Goal: Complete application form

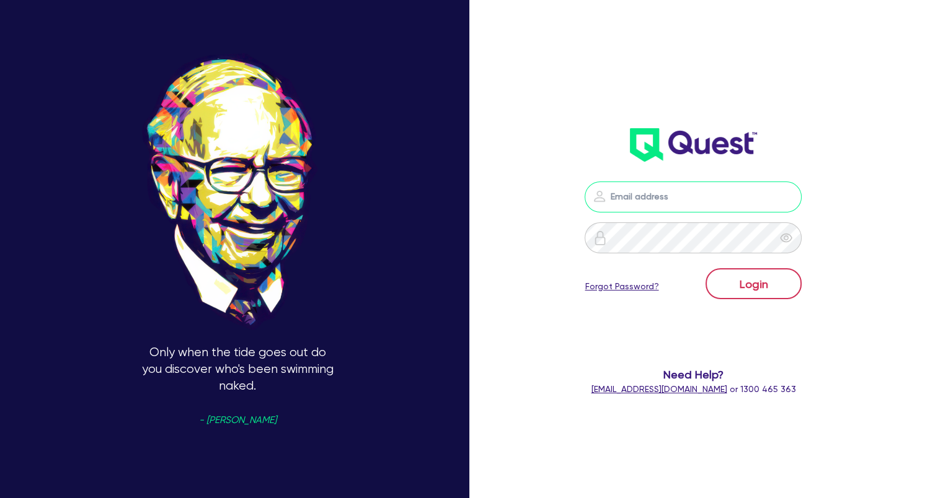
type input "wye@theglobalbeautygroup.com"
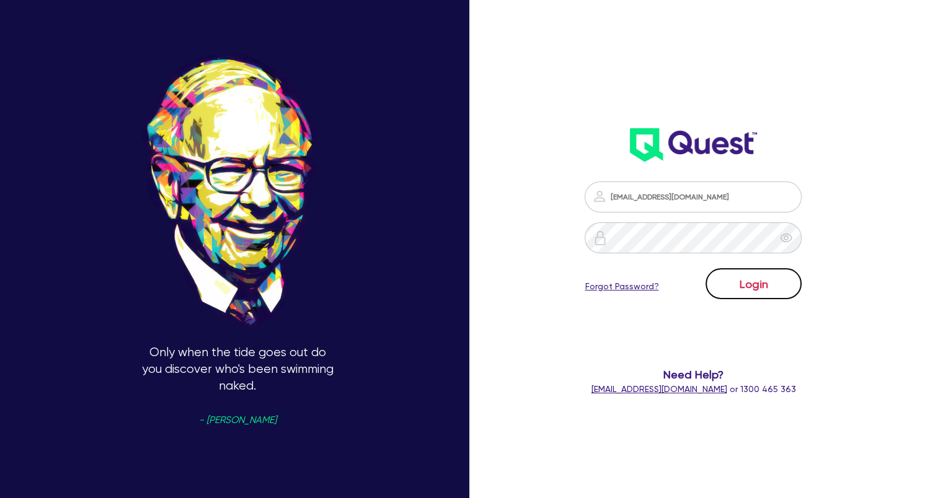
click at [771, 290] on button "Login" at bounding box center [753, 283] width 96 height 31
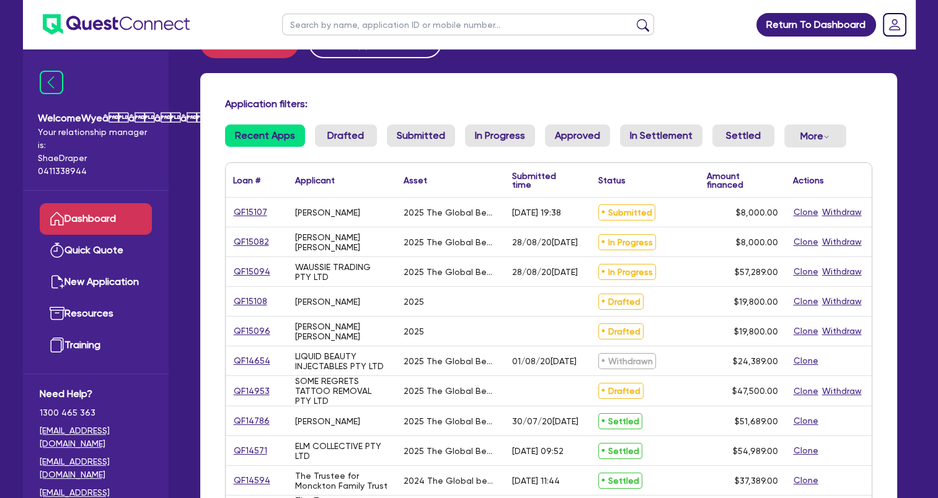
scroll to position [62, 0]
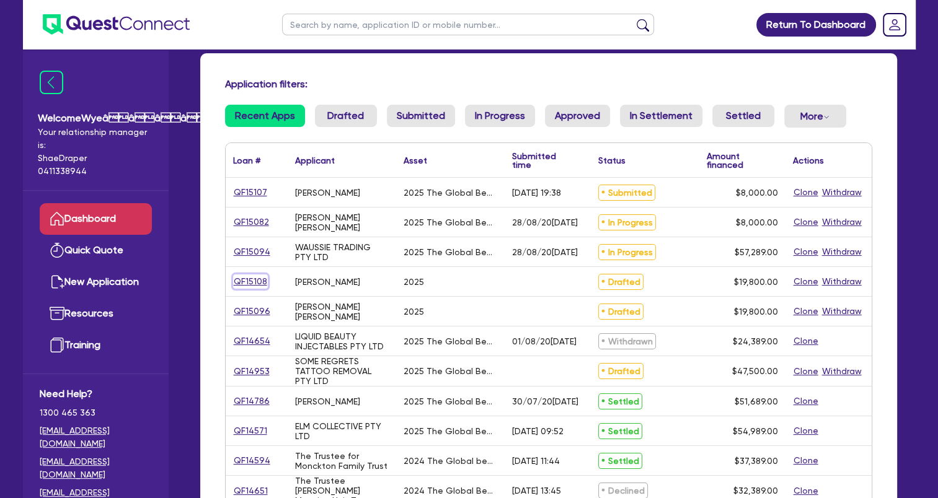
click at [249, 280] on link "QF15108" at bounding box center [250, 282] width 35 height 14
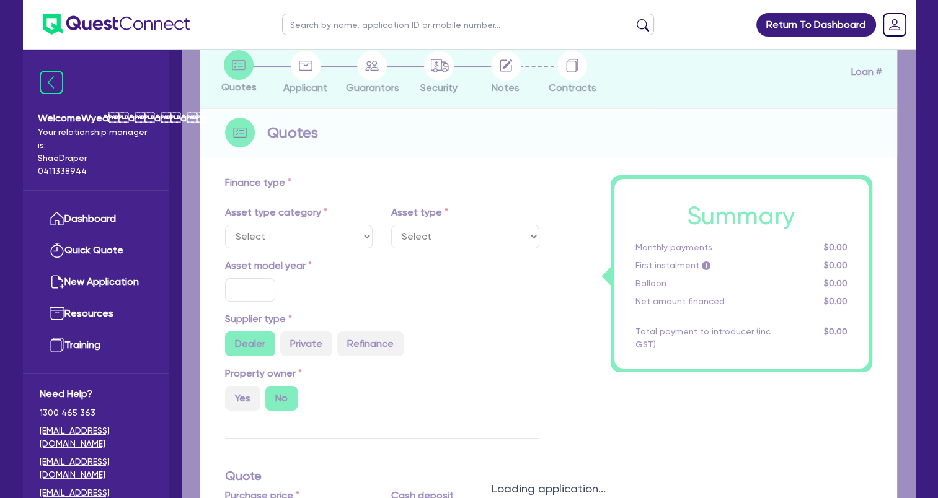
scroll to position [124, 0]
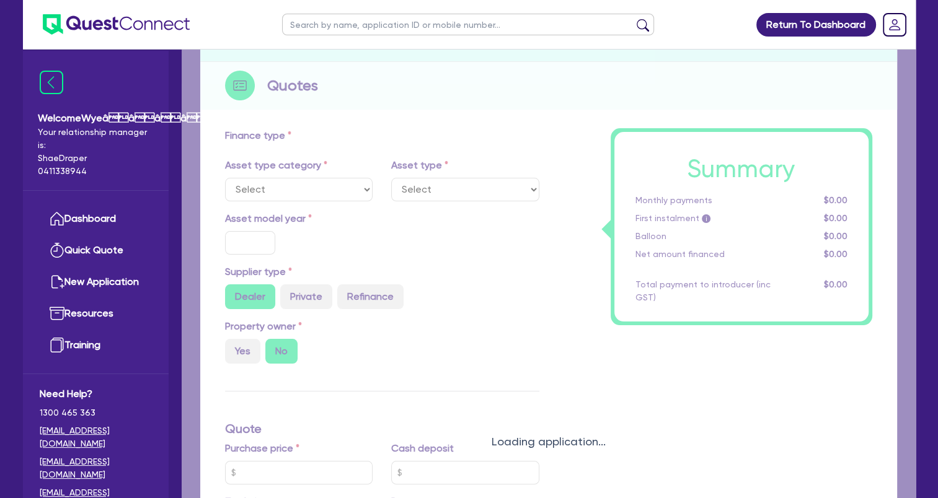
select select "TERTIARY_ASSETS"
type input "2025"
type input "19,800"
type input "4"
type input "792"
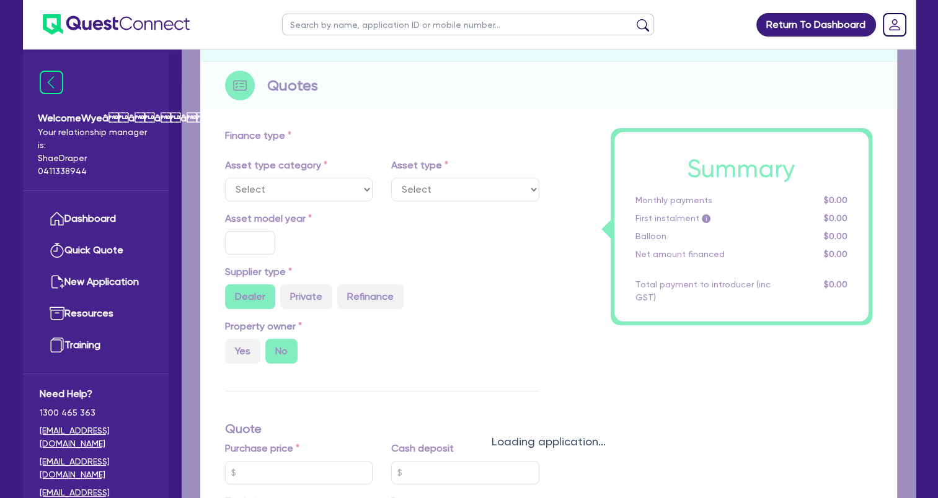
type input "17.95"
select select "BEAUTY_EQUIPMENT"
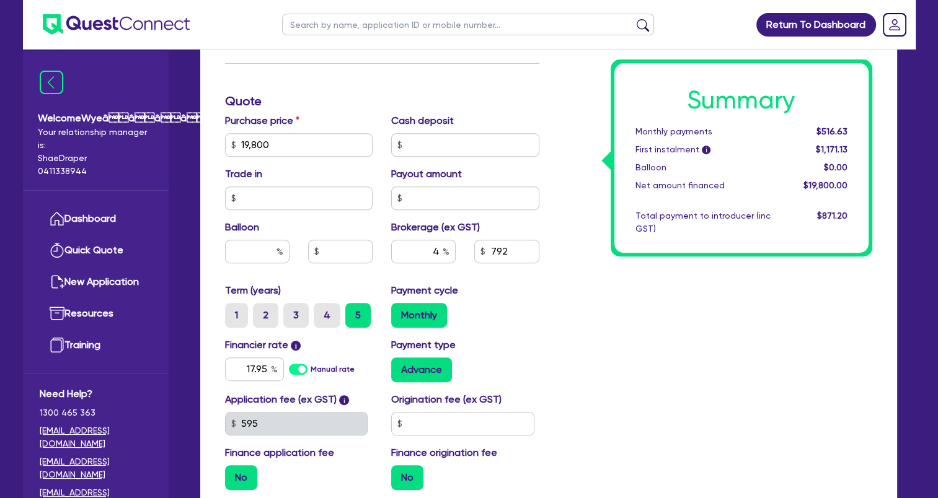
scroll to position [558, 0]
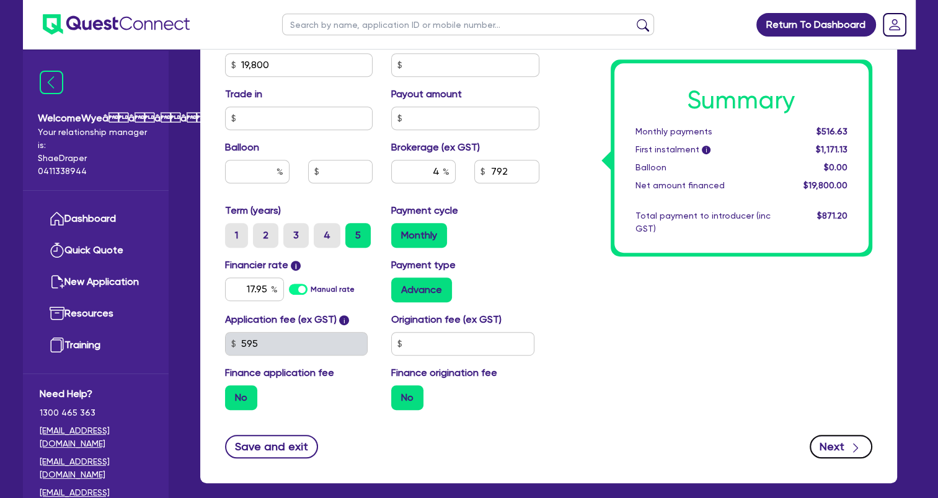
click at [826, 443] on button "Next" at bounding box center [841, 447] width 63 height 24
type input "19,800"
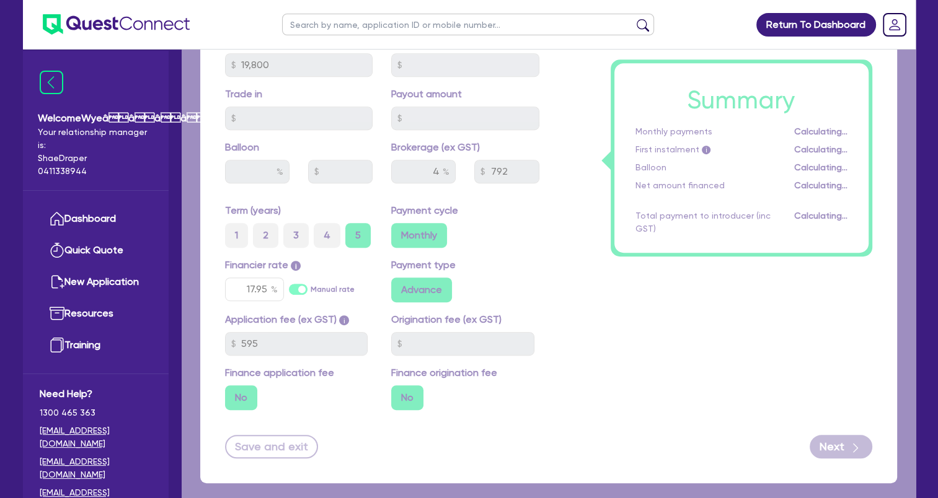
click at [580, 291] on div "Saving application..." at bounding box center [549, 25] width 734 height 1067
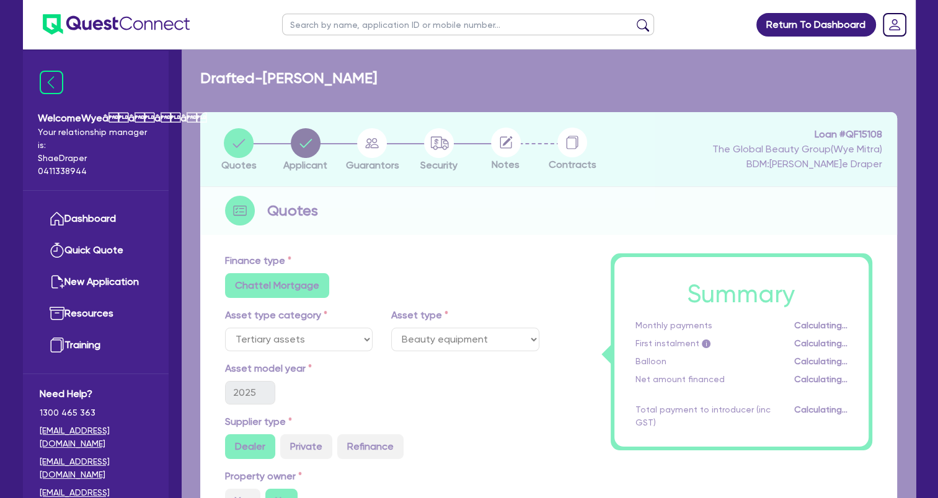
select select "SOLE_TRADER"
select select "HEALTH_BEAUTY"
select select "HAIR_BEAUTY_SALONS"
select select "NSW"
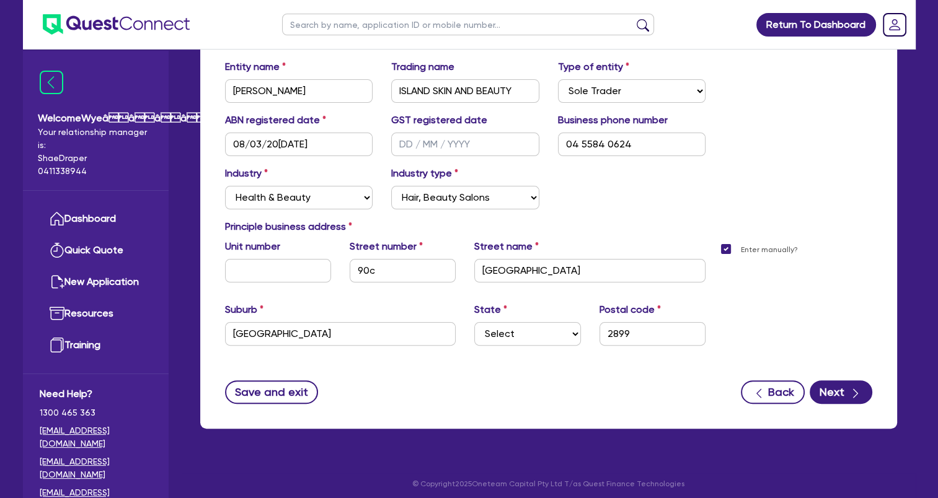
scroll to position [253, 0]
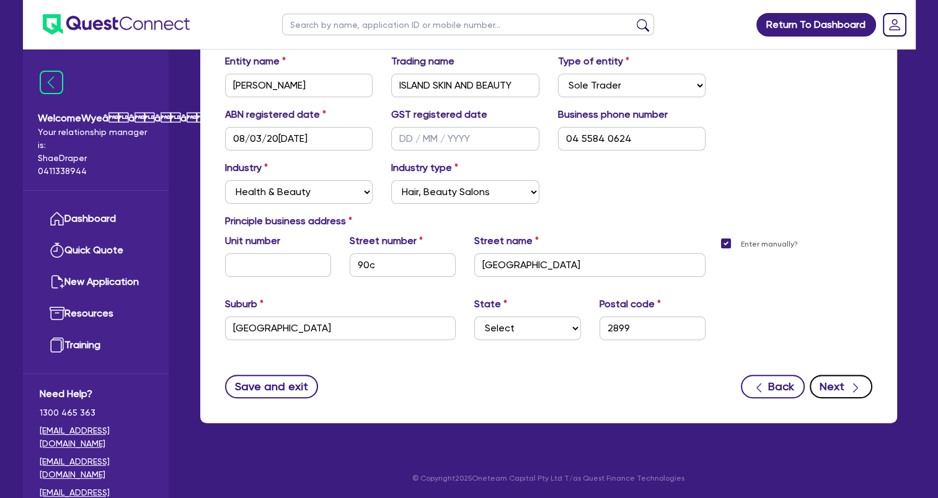
click at [826, 389] on button "Next" at bounding box center [841, 387] width 63 height 24
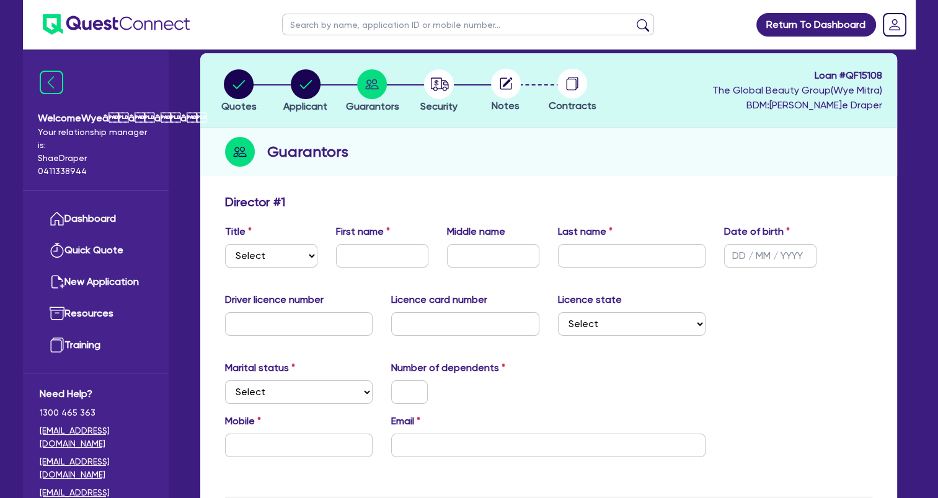
scroll to position [124, 0]
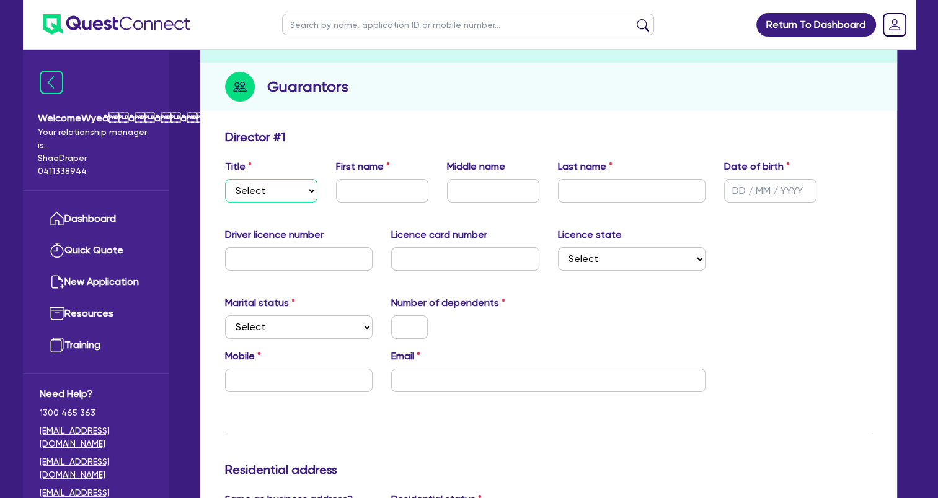
click at [305, 192] on select "Select Mr Mrs Ms Miss Dr" at bounding box center [271, 191] width 92 height 24
select select "MS"
click at [225, 179] on select "Select Mr Mrs Ms Miss Dr" at bounding box center [271, 191] width 92 height 24
click at [382, 189] on input "text" at bounding box center [382, 191] width 92 height 24
paste input "Megan Schmitz"
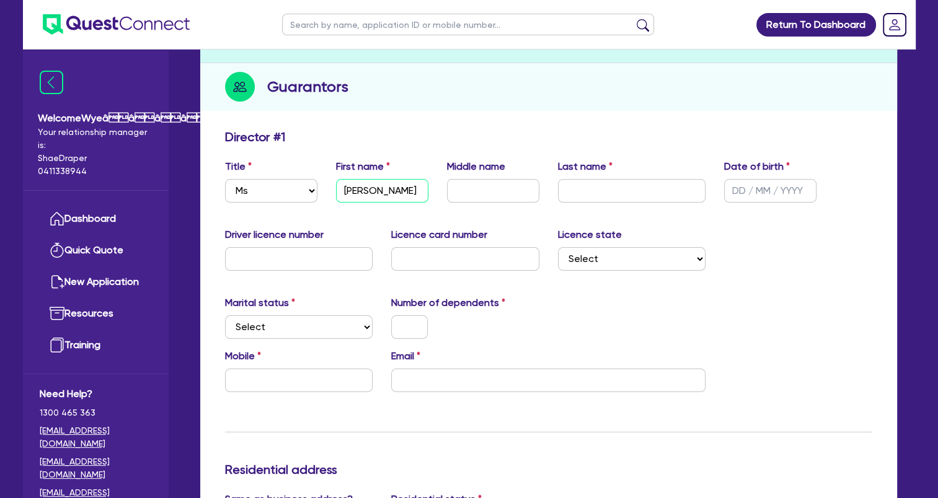
drag, startPoint x: 378, startPoint y: 188, endPoint x: 448, endPoint y: 200, distance: 71.6
click at [448, 200] on div "Title Select Mr Mrs Ms Miss Dr First name Megan Schmitz Middle name Last name D…" at bounding box center [549, 185] width 666 height 53
type input "Megan"
click at [575, 185] on input "text" at bounding box center [632, 191] width 148 height 24
paste input "Schmitz"
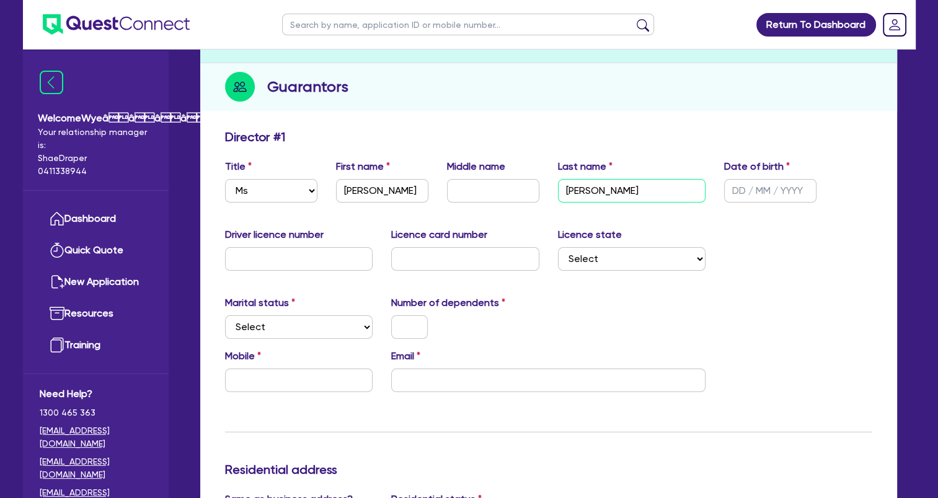
type input "Schmitz"
click at [752, 184] on input "text" at bounding box center [770, 191] width 92 height 24
type input "06/02/1987"
click at [269, 259] on input "text" at bounding box center [299, 259] width 148 height 24
type input "6074"
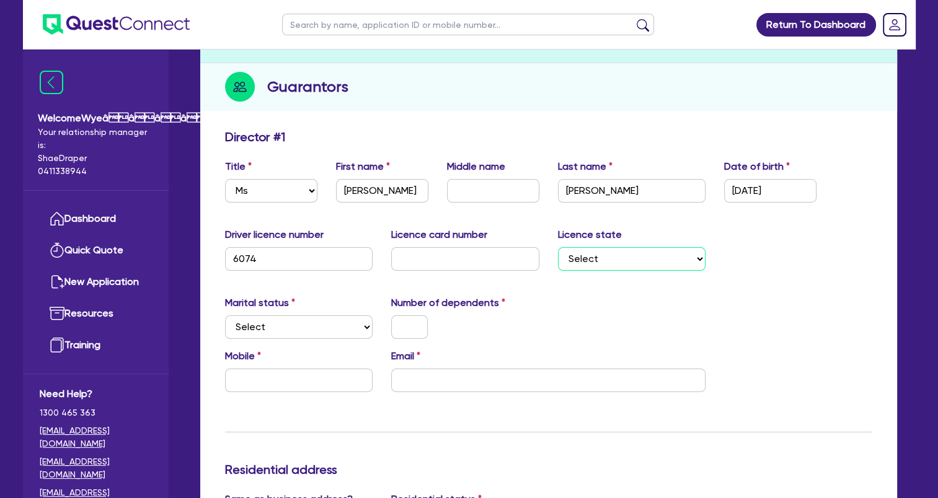
click at [644, 260] on select "Select NSW VIC QLD TAS ACT SA NT WA" at bounding box center [632, 259] width 148 height 24
select select "NSW"
click at [558, 247] on select "Select NSW VIC QLD TAS ACT SA NT WA" at bounding box center [632, 259] width 148 height 24
click at [323, 334] on select "Select Single Married De Facto / Partner" at bounding box center [299, 328] width 148 height 24
select select "SINGLE"
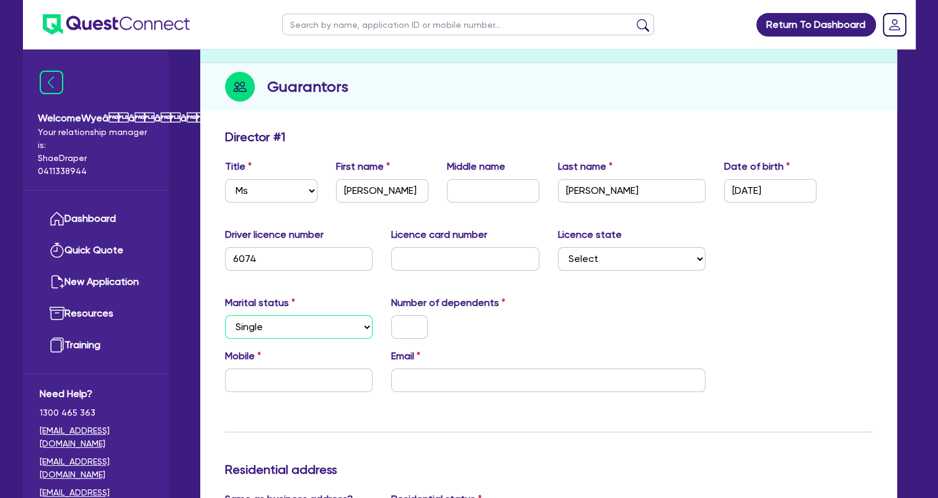
click at [225, 316] on select "Select Single Married De Facto / Partner" at bounding box center [299, 328] width 148 height 24
click at [395, 327] on input "text" at bounding box center [409, 328] width 37 height 24
drag, startPoint x: 412, startPoint y: 332, endPoint x: 382, endPoint y: 328, distance: 30.7
click at [382, 328] on div "0" at bounding box center [409, 328] width 55 height 24
click at [325, 382] on input "text" at bounding box center [299, 381] width 148 height 24
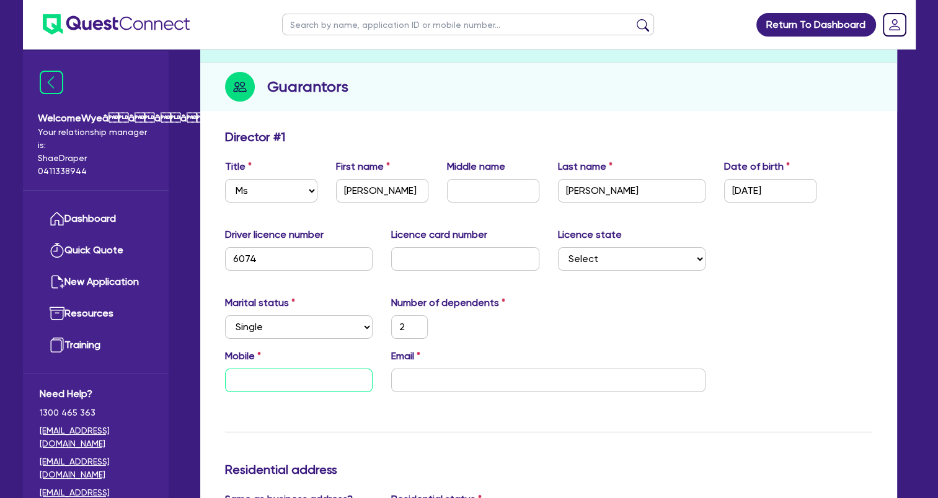
paste input "0455 840 624"
type input "2"
type input "0455 840 624"
click at [546, 381] on input "email" at bounding box center [548, 381] width 314 height 24
paste input "Islandskinbeauty@gmail.com"
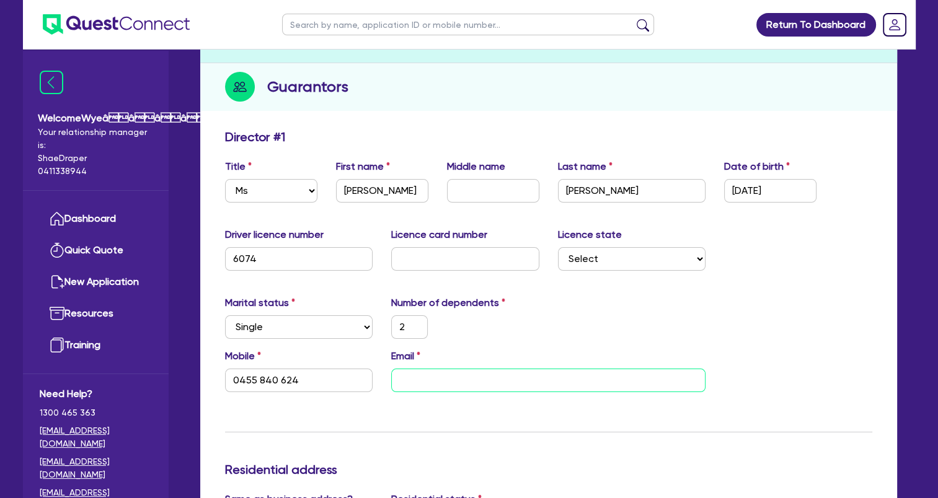
type input "2"
type input "0455 840 624"
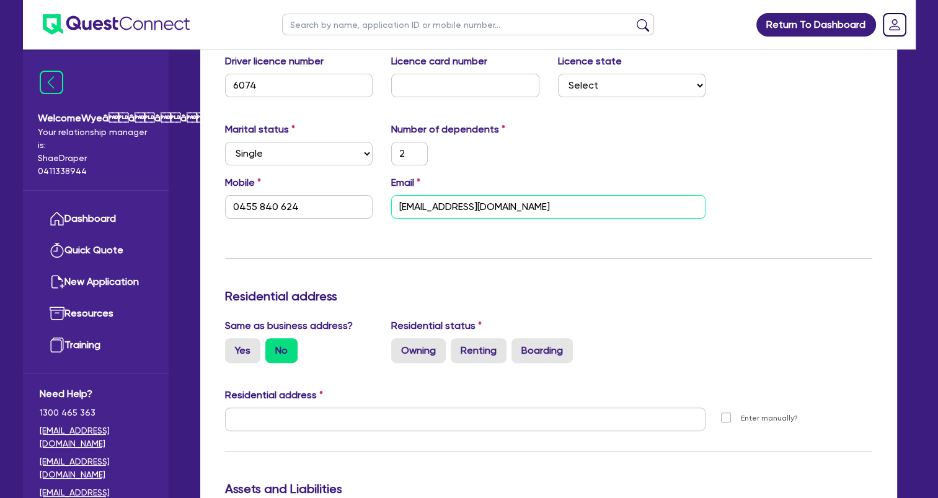
scroll to position [372, 0]
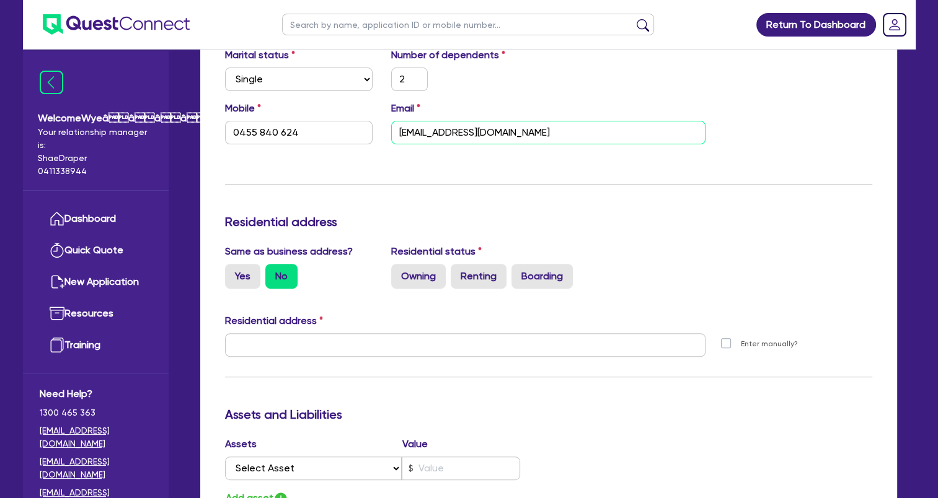
type input "Islandskinbeauty@gmail.com"
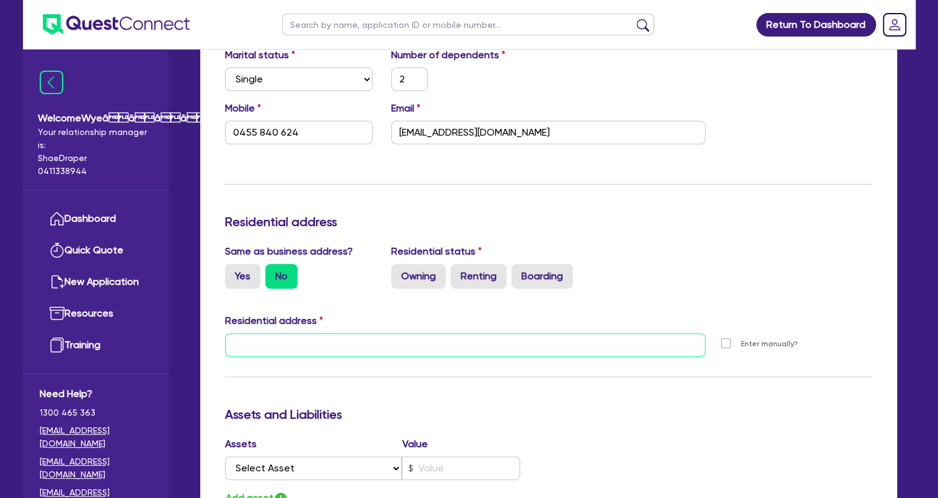
click at [357, 338] on input "text" at bounding box center [465, 346] width 481 height 24
paste input "11 Burglars Lane, Norfolk Island, NSW, 2899"
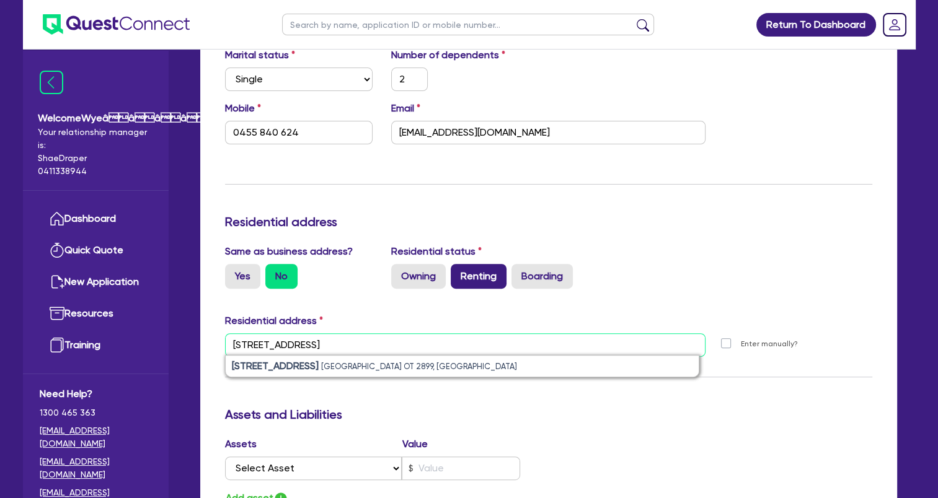
type input "11 Burglars Lane, Norfolk Island, NSW, 2899"
click at [475, 278] on label "Renting" at bounding box center [479, 276] width 56 height 25
click at [459, 272] on input "Renting" at bounding box center [455, 268] width 8 height 8
radio input "true"
type input "2"
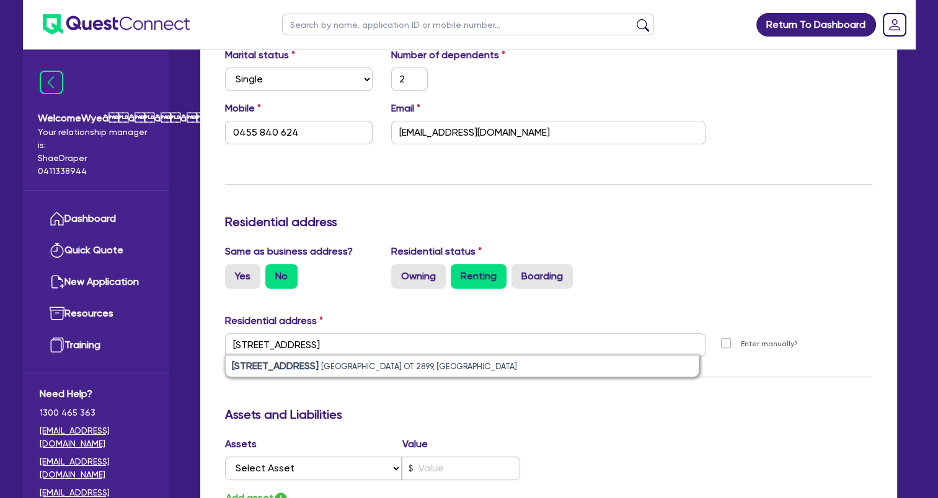
type input "0455 840 624"
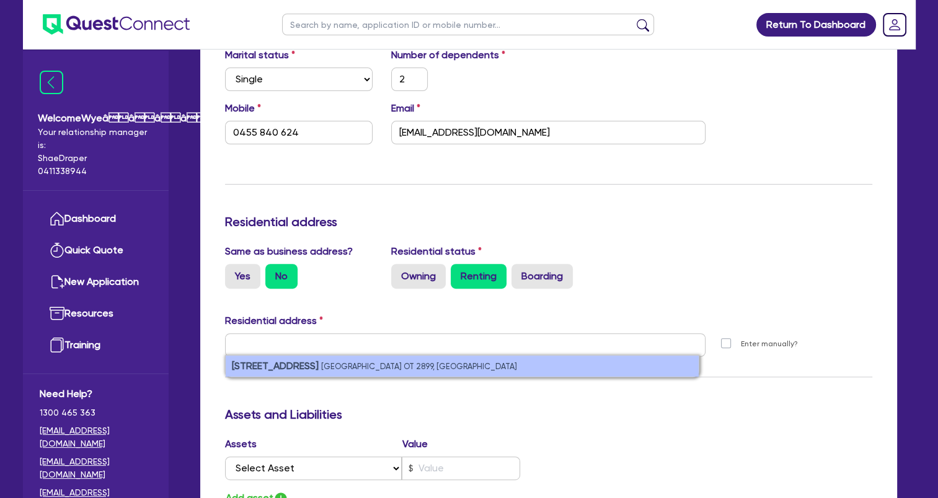
click at [404, 367] on small "Norfolk Island OT 2899, Australia" at bounding box center [419, 366] width 196 height 9
type input "2"
type input "0455 840 624"
type input "11 Burglars Ln Norfolk Island OT 2899"
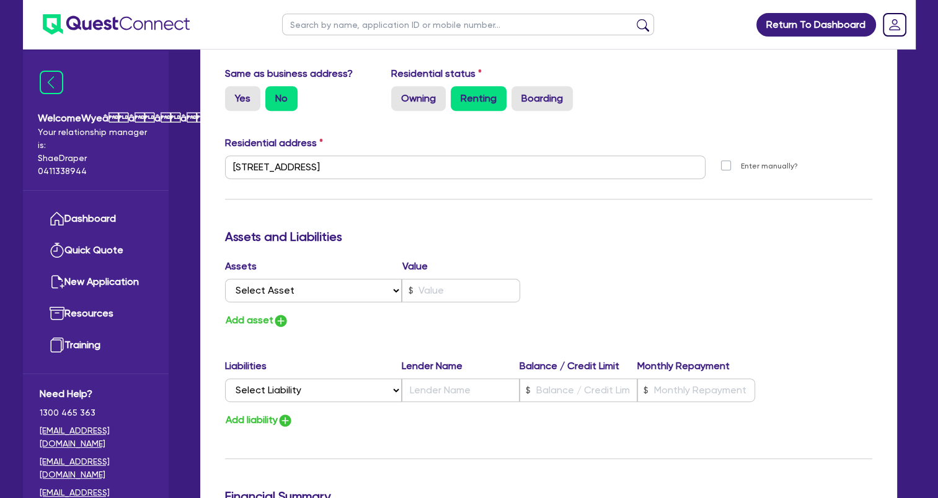
scroll to position [620, 0]
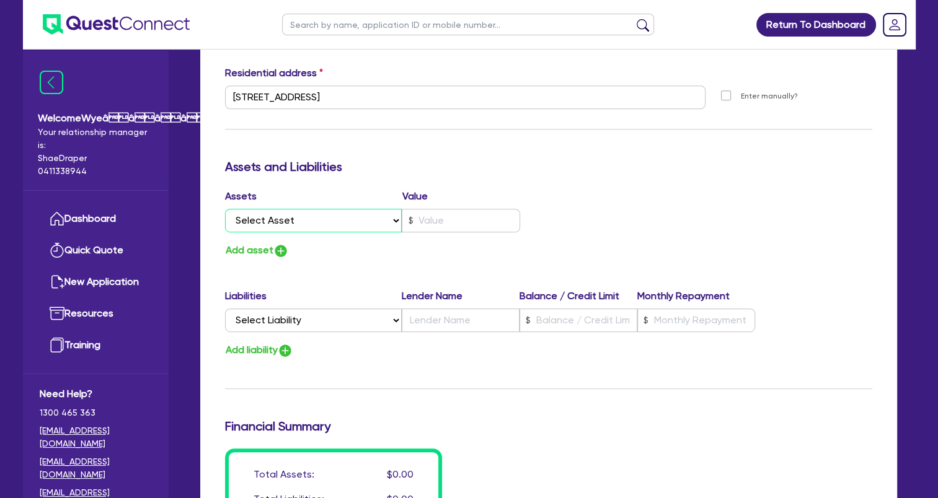
click at [316, 221] on select "Select Asset Cash Property Investment property Vehicle Truck Trailer Equipment …" at bounding box center [313, 221] width 177 height 24
select select "CASH"
click at [225, 209] on select "Select Asset Cash Property Investment property Vehicle Truck Trailer Equipment …" at bounding box center [313, 221] width 177 height 24
type input "2"
type input "0455 840 624"
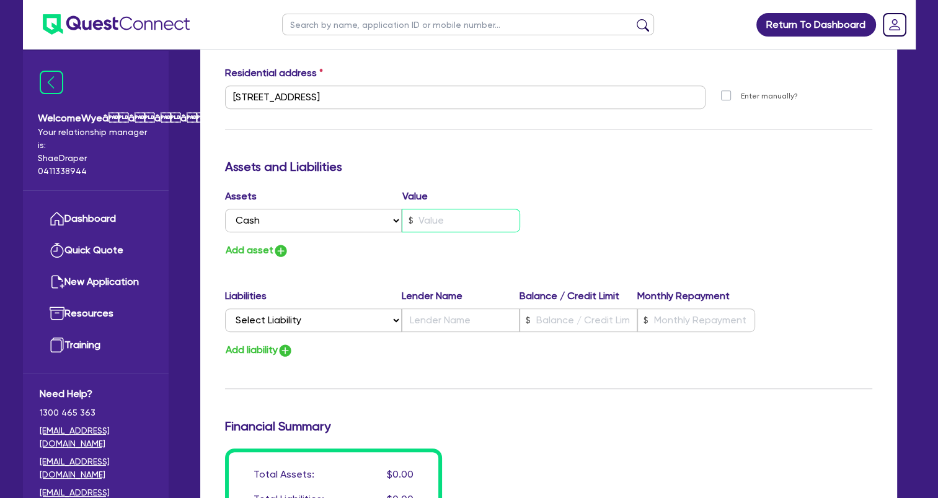
click at [441, 223] on input "text" at bounding box center [461, 221] width 118 height 24
type input "2"
type input "0455 840 624"
type input "8"
type input "2"
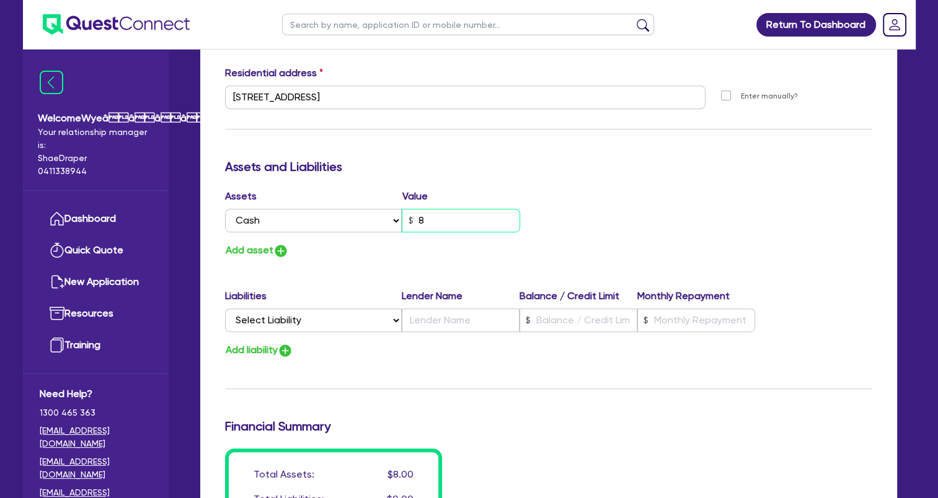
type input "0455 840 624"
type input "80"
type input "2"
type input "0455 840 624"
type input "800"
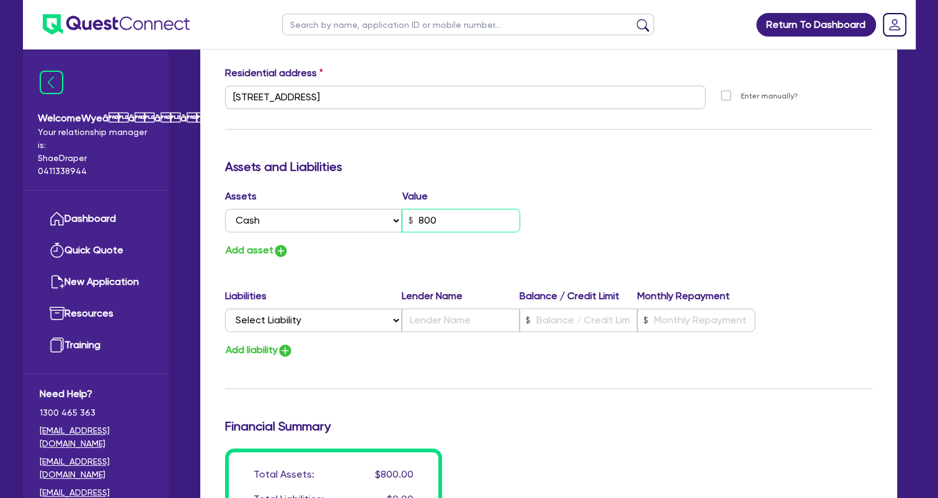
type input "2"
type input "0455 840 624"
type input "8,000"
click at [258, 253] on button "Add asset" at bounding box center [257, 250] width 64 height 17
type input "2"
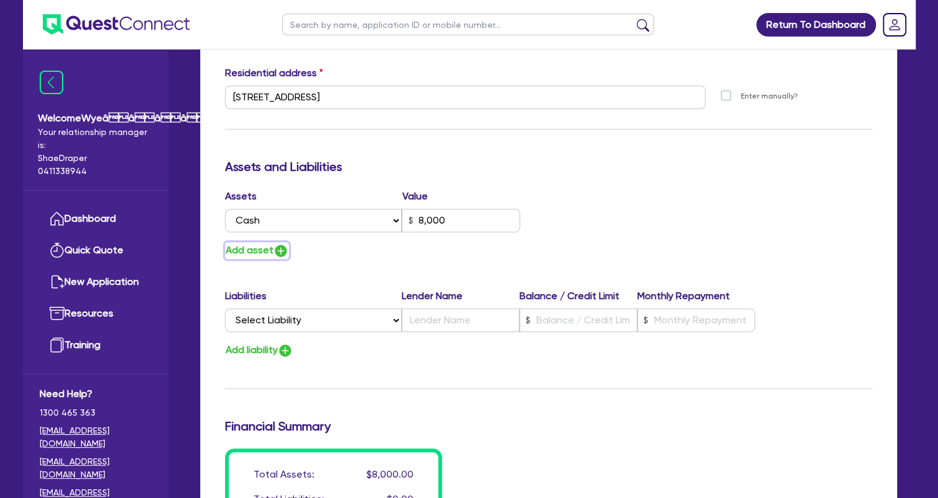
type input "0455 840 624"
type input "8,000"
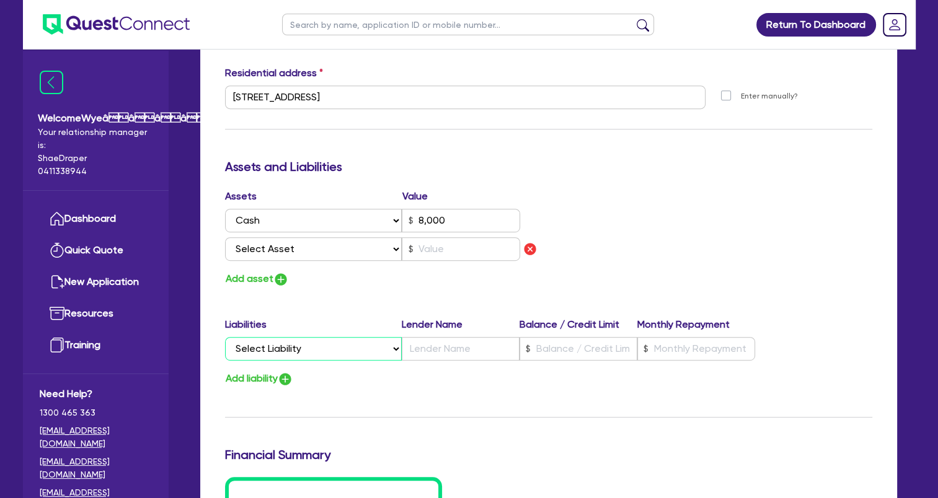
click at [373, 346] on select "Select Liability Credit card Mortgage Investment property loan Vehicle loan Tru…" at bounding box center [313, 349] width 177 height 24
select select "OTHER"
click at [225, 337] on select "Select Liability Credit card Mortgage Investment property loan Vehicle loan Tru…" at bounding box center [313, 349] width 177 height 24
type input "2"
type input "0455 840 624"
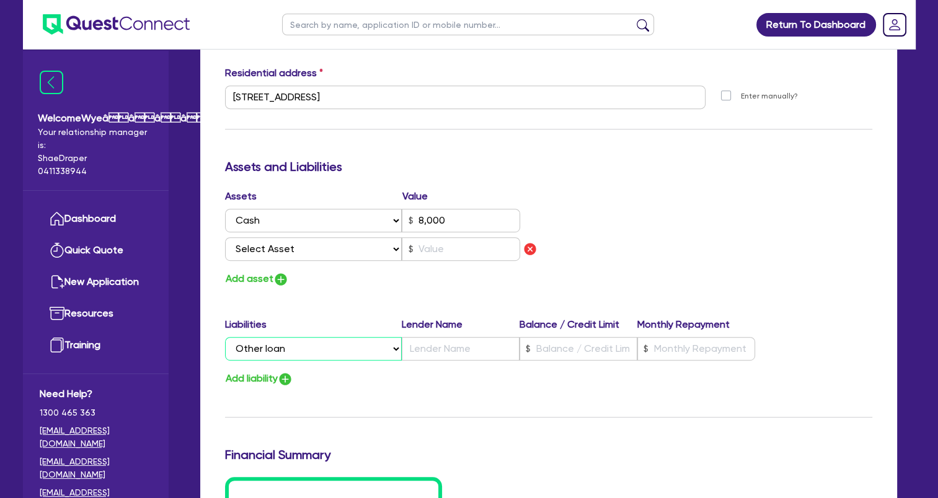
type input "8,000"
click at [365, 256] on select "Select Asset Cash Property Investment property Vehicle Truck Trailer Equipment …" at bounding box center [313, 249] width 177 height 24
select select "OTHER"
click at [225, 237] on select "Select Asset Cash Property Investment property Vehicle Truck Trailer Equipment …" at bounding box center [313, 249] width 177 height 24
type input "2"
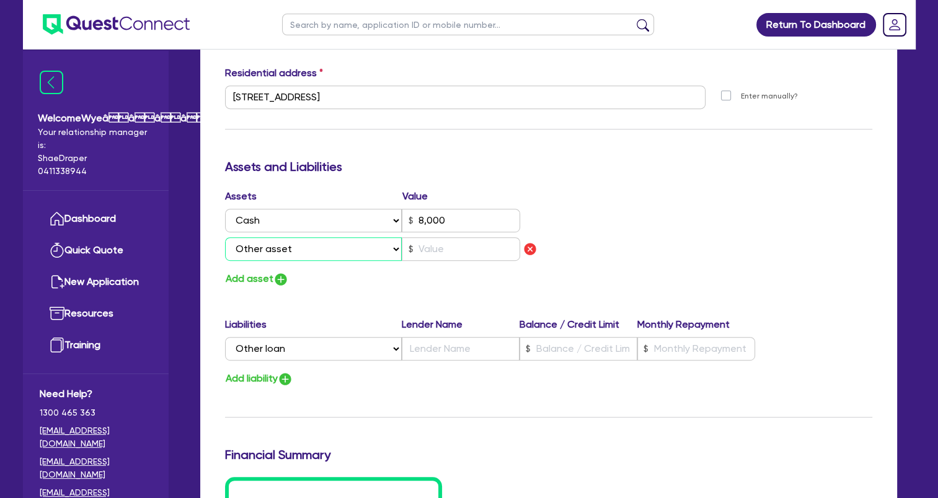
type input "0455 840 624"
type input "8,000"
click at [420, 254] on input "text" at bounding box center [461, 249] width 118 height 24
type input "2"
type input "0455 840 624"
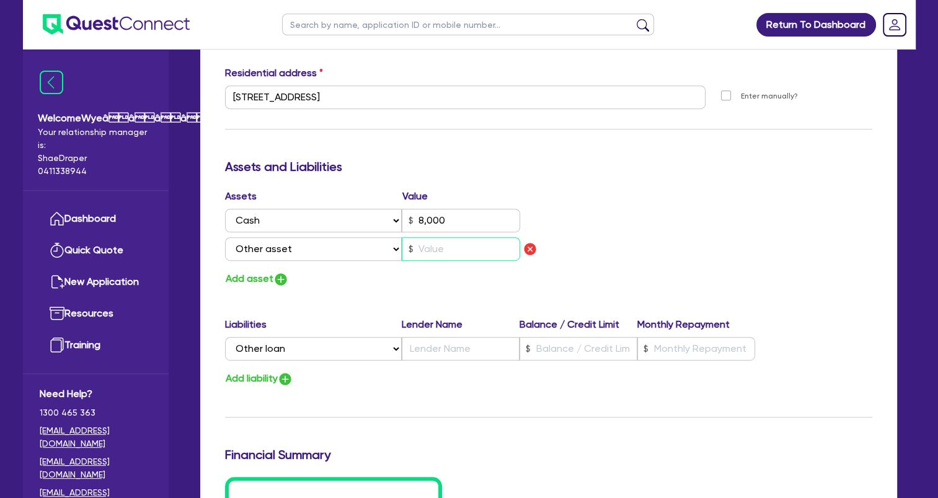
type input "8,000"
type input "1"
type input "2"
type input "0455 840 624"
type input "8,000"
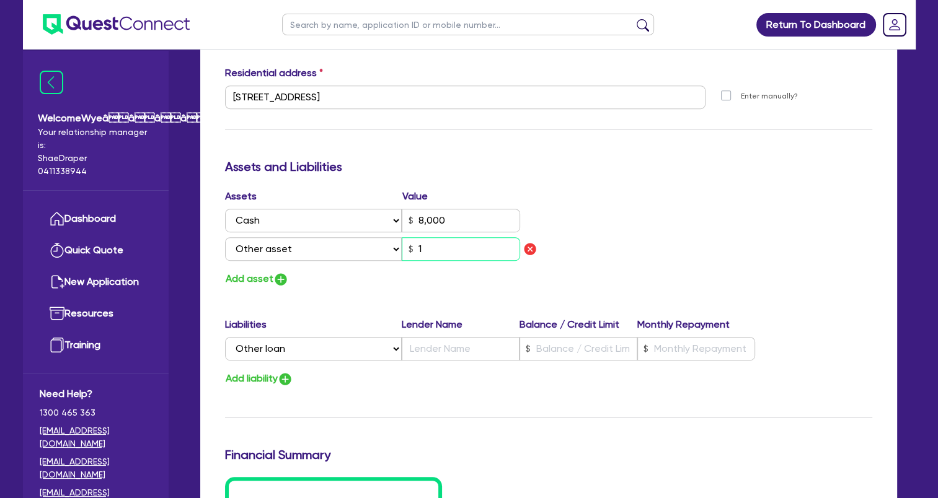
type input "10"
type input "2"
type input "0455 840 624"
type input "8,000"
type input "100"
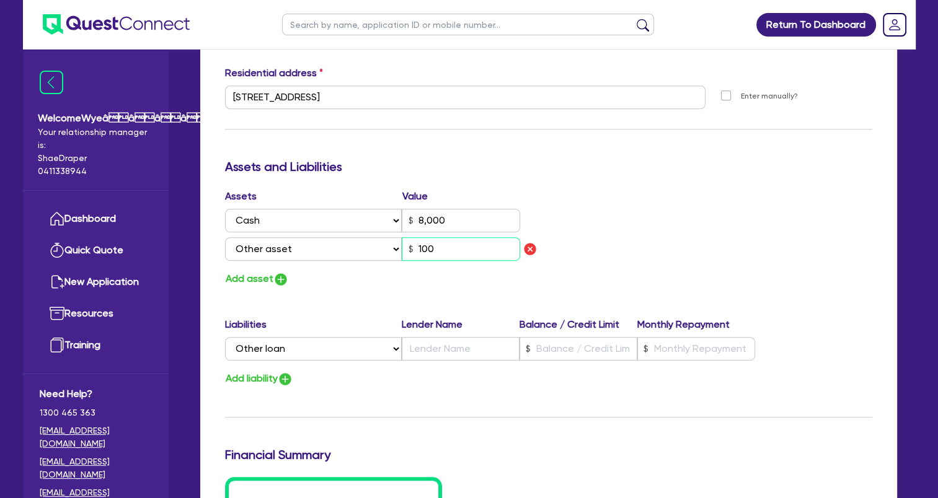
type input "2"
type input "0455 840 624"
type input "8,000"
type input "1,000"
type input "2"
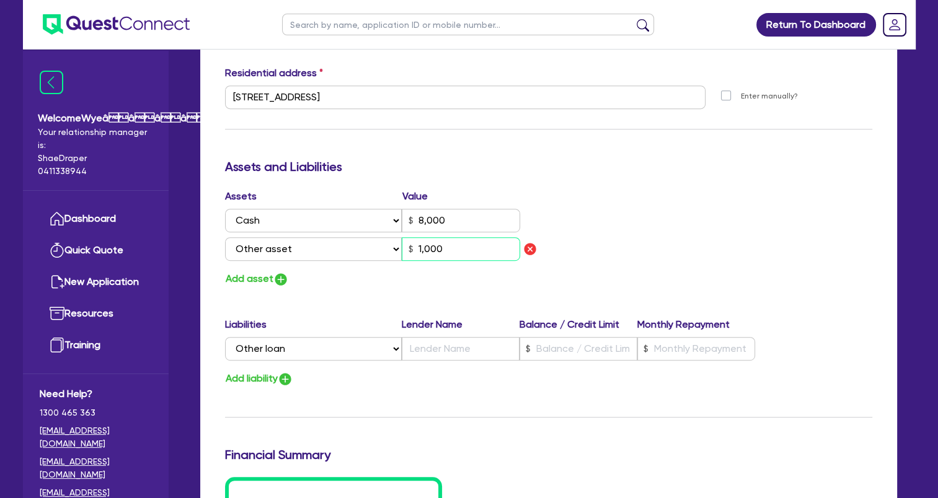
type input "0455 840 624"
type input "8,000"
type input "100"
type input "2"
type input "0455 840 624"
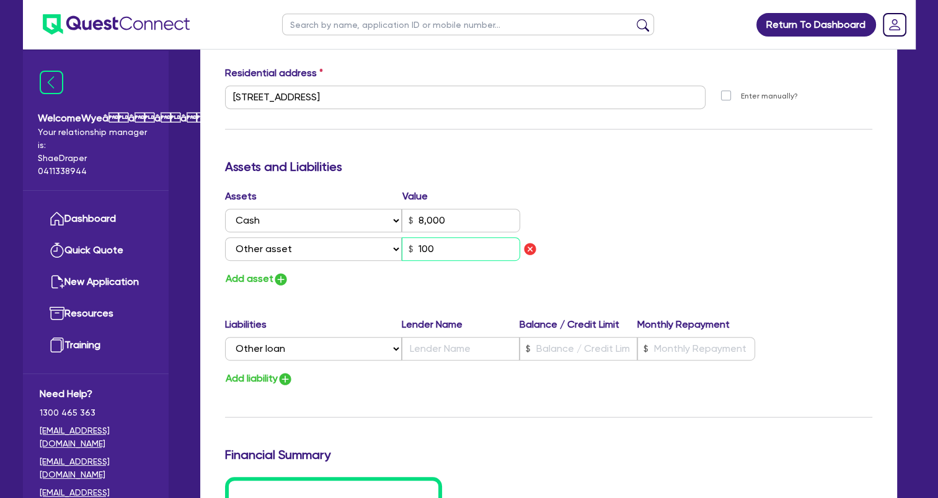
type input "8,000"
type input "1,000"
click at [445, 250] on input "1,000" at bounding box center [461, 249] width 118 height 24
type input "2"
type input "0455 840 624"
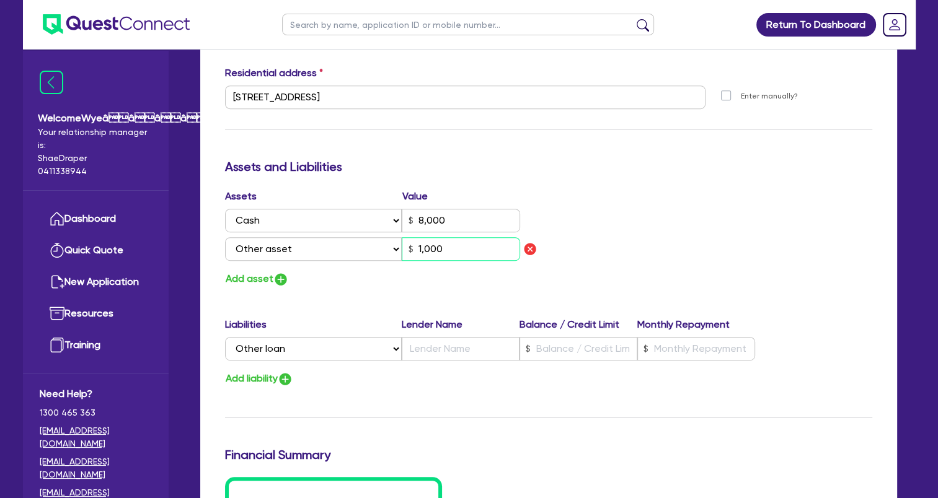
type input "8,000"
type input "10,000"
click at [281, 273] on img "button" at bounding box center [280, 279] width 15 height 15
type input "2"
type input "0455 840 624"
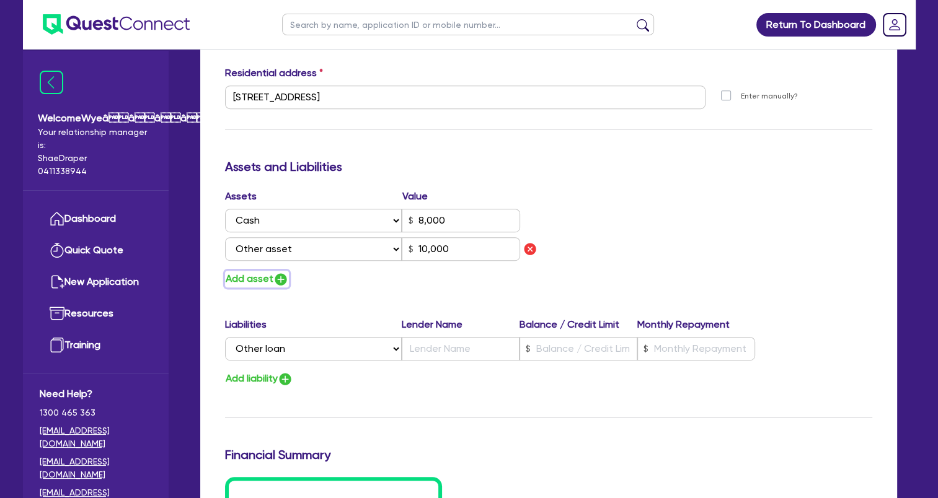
type input "8,000"
type input "10,000"
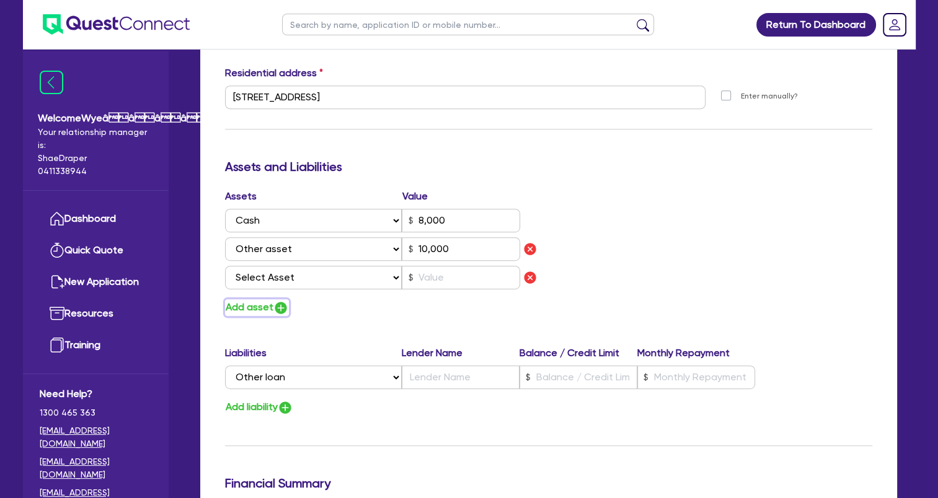
click at [285, 309] on img "button" at bounding box center [280, 308] width 15 height 15
type input "2"
type input "0455 840 624"
type input "8,000"
type input "10,000"
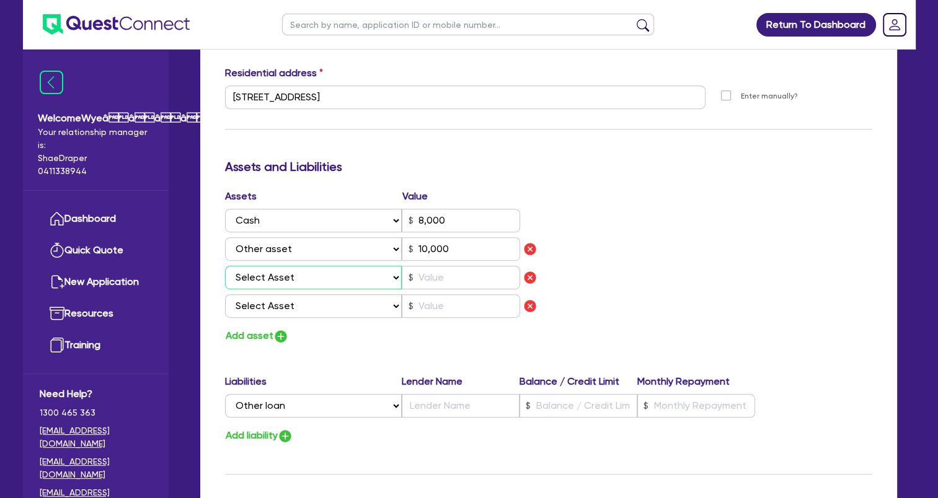
click at [288, 281] on select "Select Asset Cash Property Investment property Vehicle Truck Trailer Equipment …" at bounding box center [313, 278] width 177 height 24
select select "HOUSEHOLD_PERSONAL"
click at [225, 266] on select "Select Asset Cash Property Investment property Vehicle Truck Trailer Equipment …" at bounding box center [313, 278] width 177 height 24
type input "2"
type input "0455 840 624"
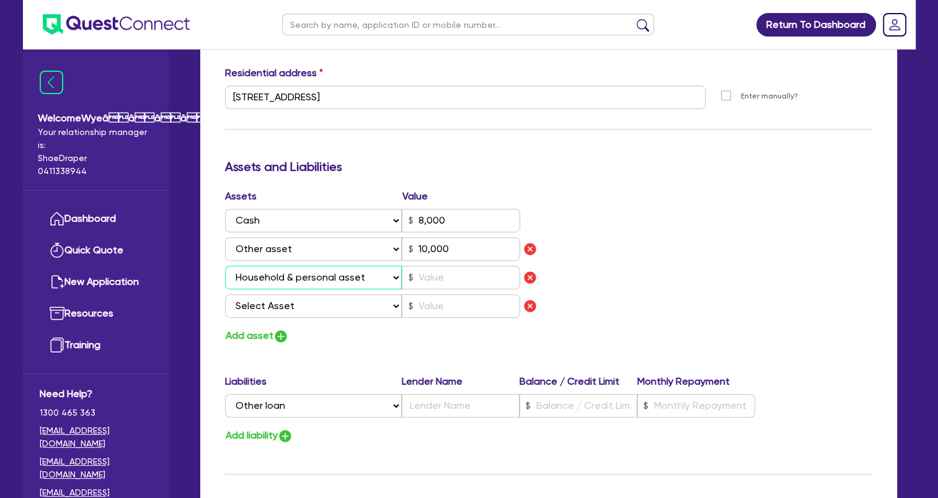
type input "8,000"
type input "10,000"
click at [438, 284] on input "text" at bounding box center [461, 278] width 118 height 24
type input "2"
type input "0455 840 624"
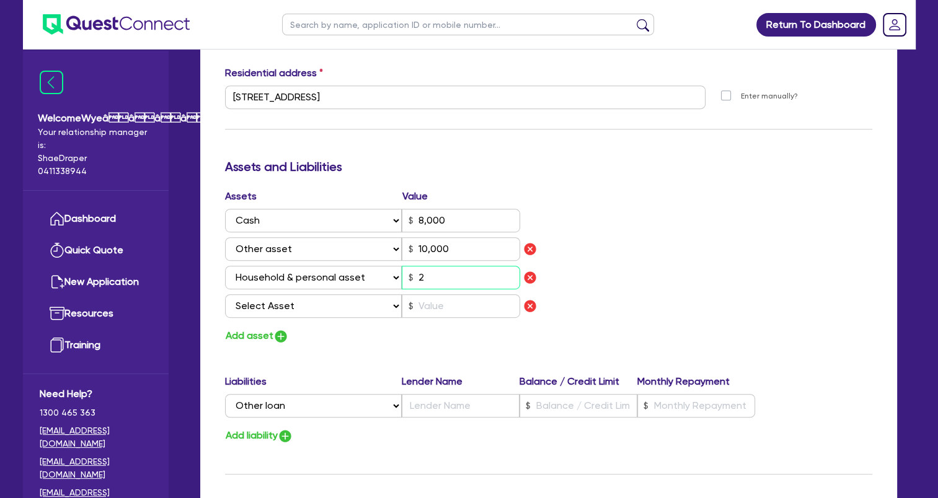
type input "8,000"
type input "10,000"
type input "2"
type input "0455 840 624"
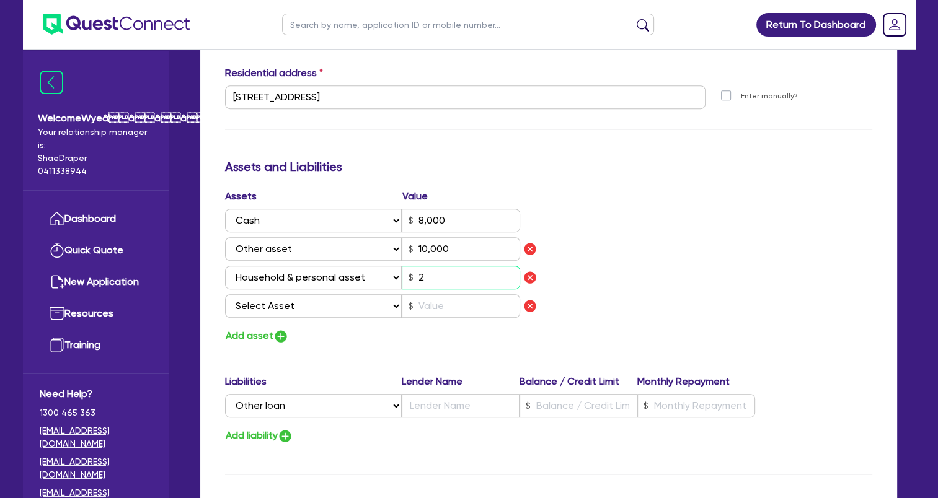
type input "8,000"
type input "10,000"
type input "20"
type input "2"
type input "0455 840 624"
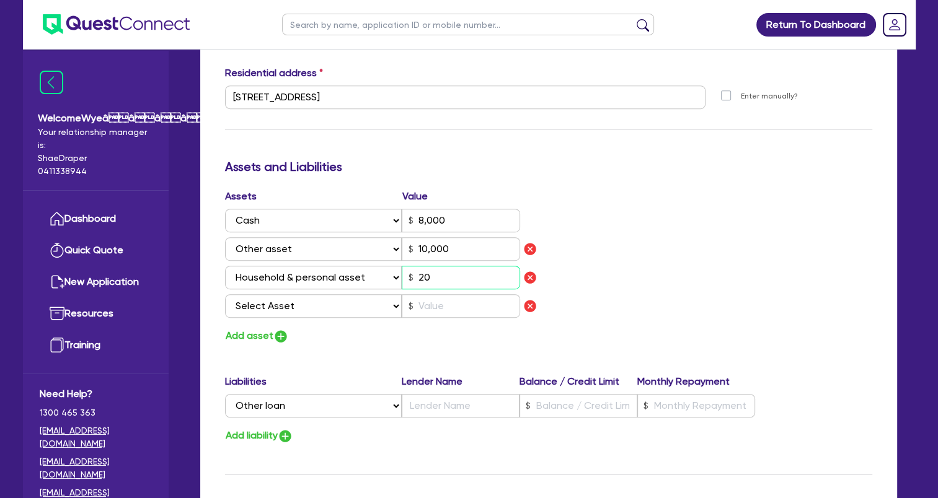
type input "8,000"
type input "10,000"
type input "200"
type input "2"
type input "0455 840 624"
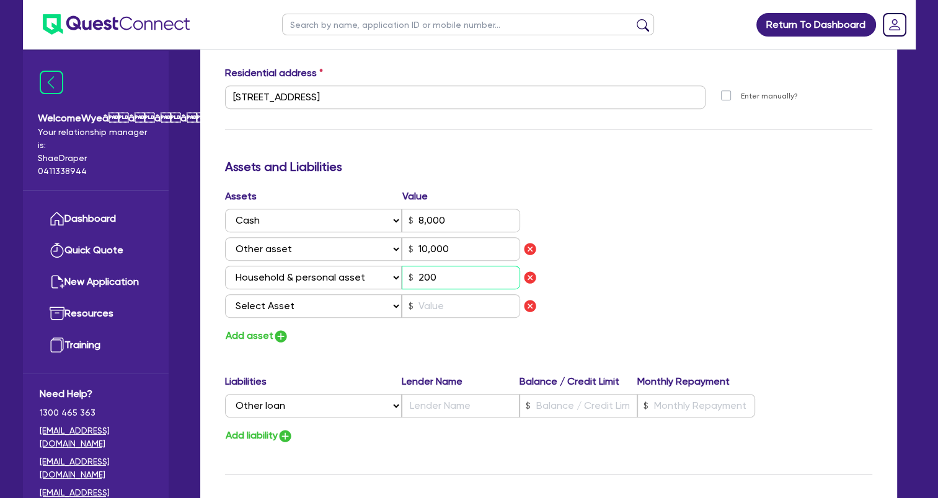
type input "8,000"
type input "10,000"
type input "2,000"
type input "2"
type input "0455 840 624"
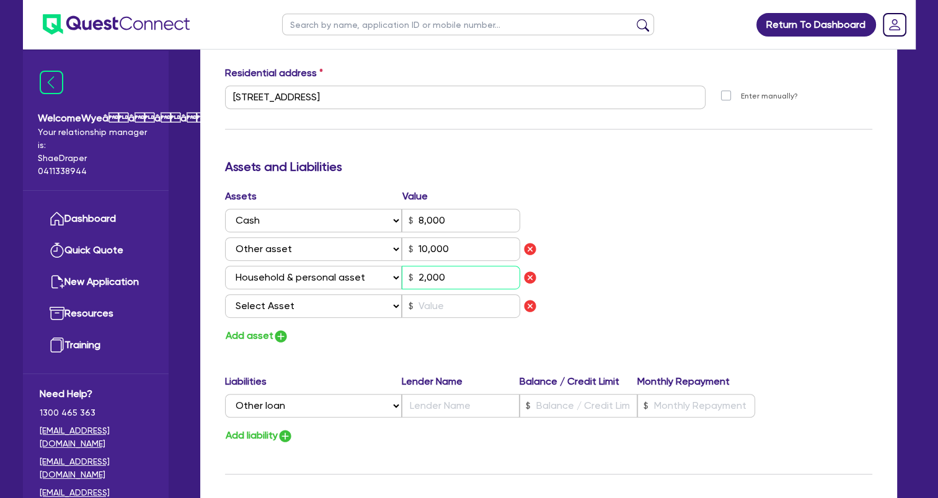
type input "8,000"
type input "10,000"
type input "20,000"
click at [329, 306] on select "Select Asset Cash Property Investment property Vehicle Truck Trailer Equipment …" at bounding box center [313, 306] width 177 height 24
select select "OTHER"
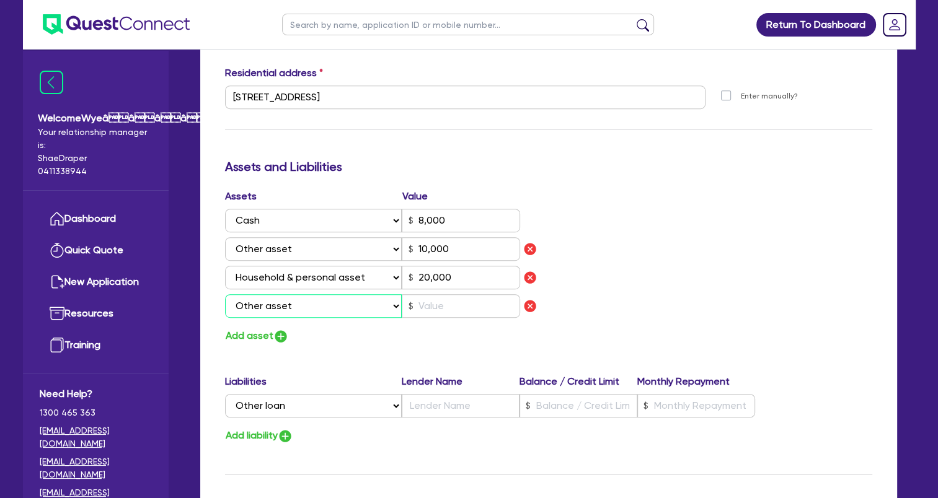
click at [225, 294] on select "Select Asset Cash Property Investment property Vehicle Truck Trailer Equipment …" at bounding box center [313, 306] width 177 height 24
type input "2"
type input "0455 840 624"
type input "8,000"
type input "10,000"
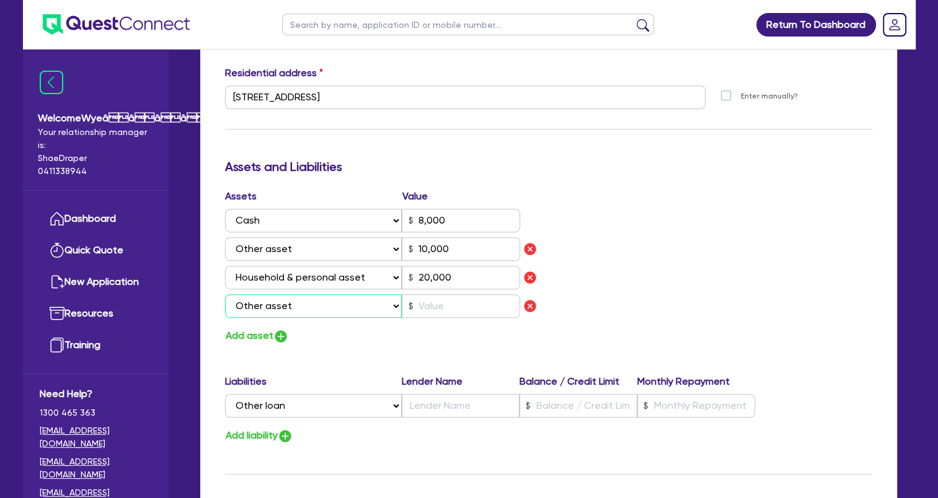
type input "20,000"
click at [436, 299] on input "text" at bounding box center [461, 306] width 118 height 24
type input "2"
type input "0455 840 624"
type input "8,000"
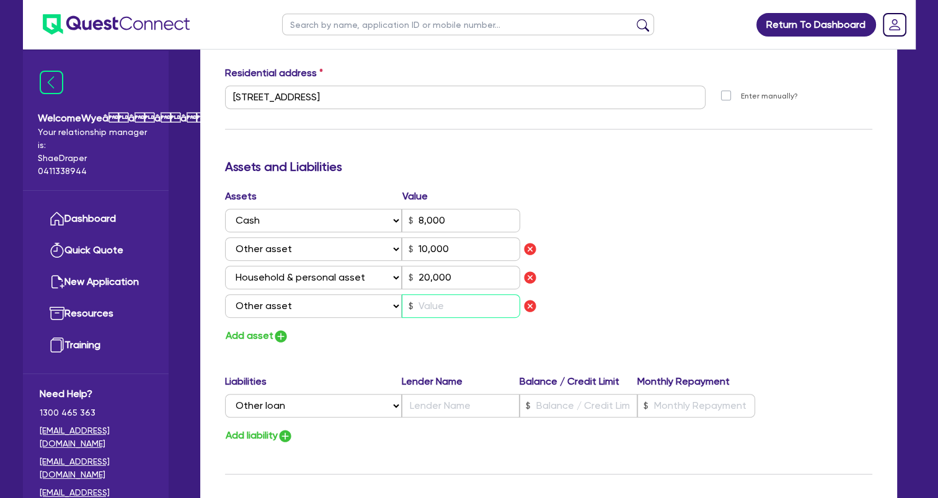
type input "10,000"
type input "20,000"
type input "4"
type input "2"
type input "0455 840 624"
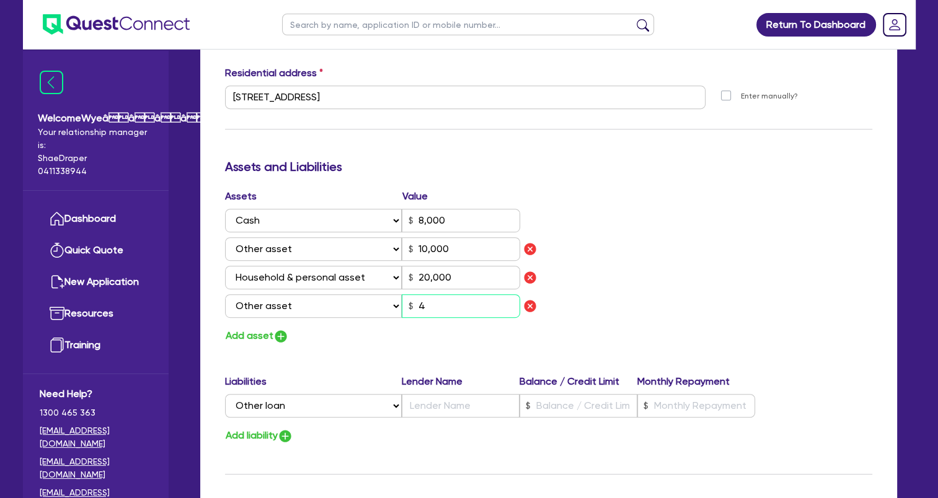
type input "8,000"
type input "10,000"
type input "20,000"
type input "40"
type input "2"
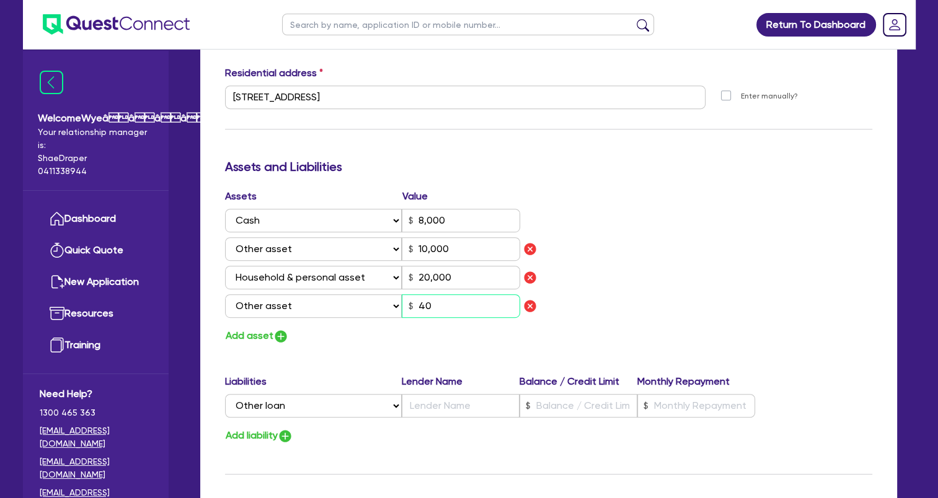
type input "0455 840 624"
type input "8,000"
type input "10,000"
type input "20,000"
type input "400"
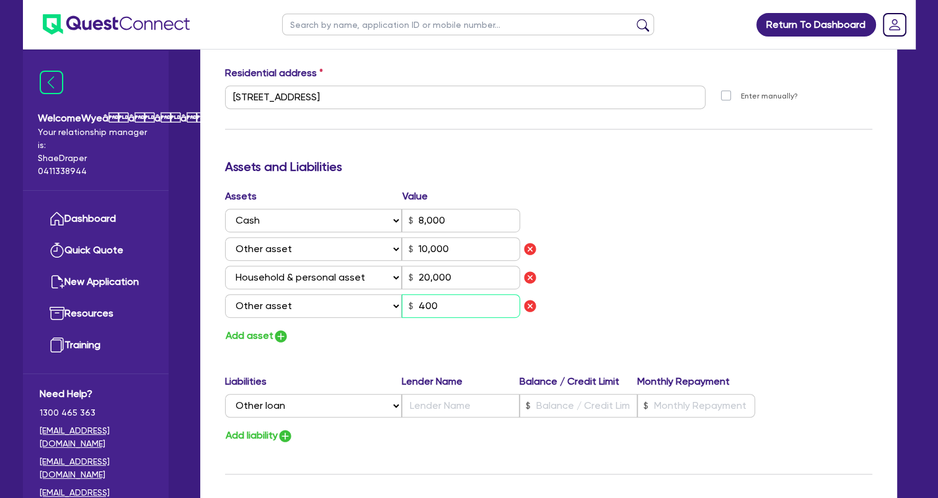
type input "2"
type input "0455 840 624"
type input "8,000"
type input "10,000"
type input "20,000"
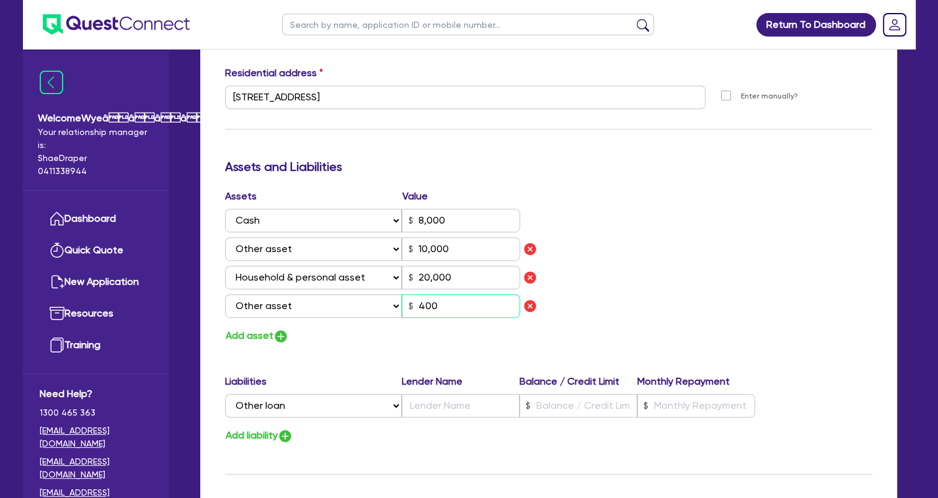
type input "4,000"
type input "2"
type input "0455 840 624"
type input "8,000"
type input "10,000"
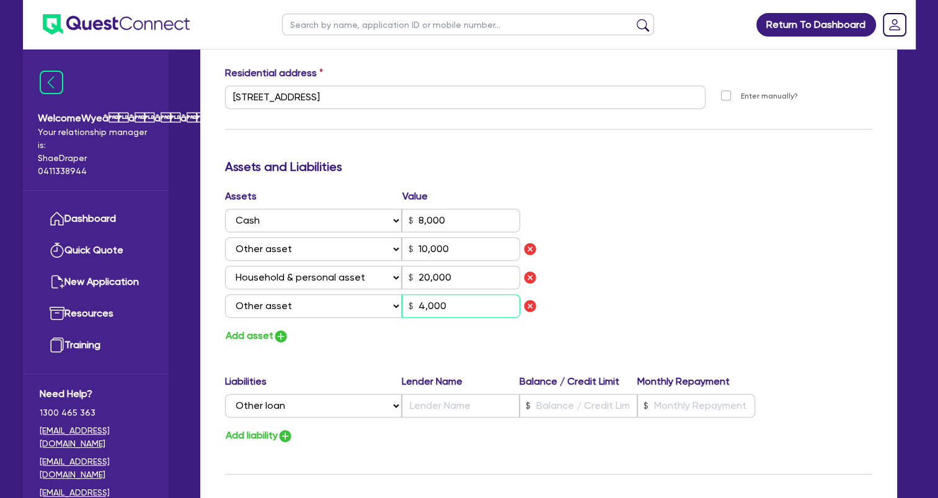
type input "20,000"
type input "40,000"
click at [257, 336] on button "Add asset" at bounding box center [257, 336] width 64 height 17
type input "2"
type input "0455 840 624"
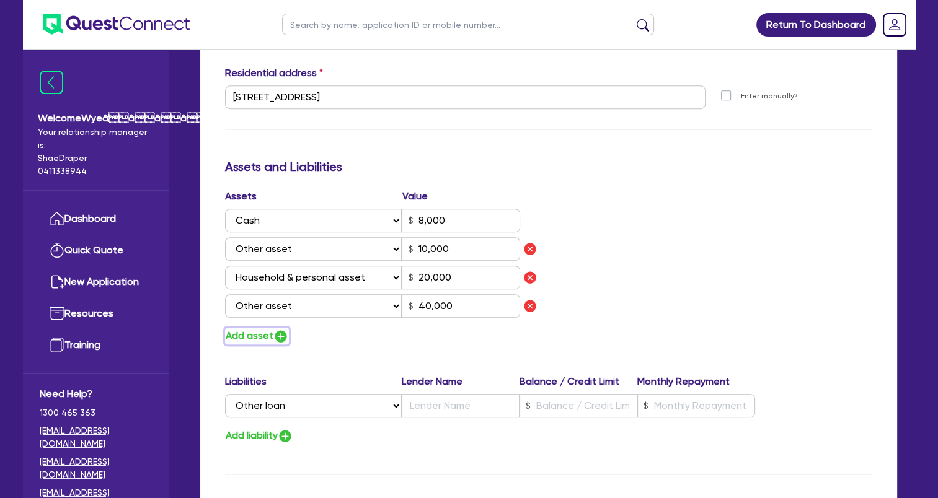
type input "8,000"
type input "10,000"
type input "20,000"
type input "40,000"
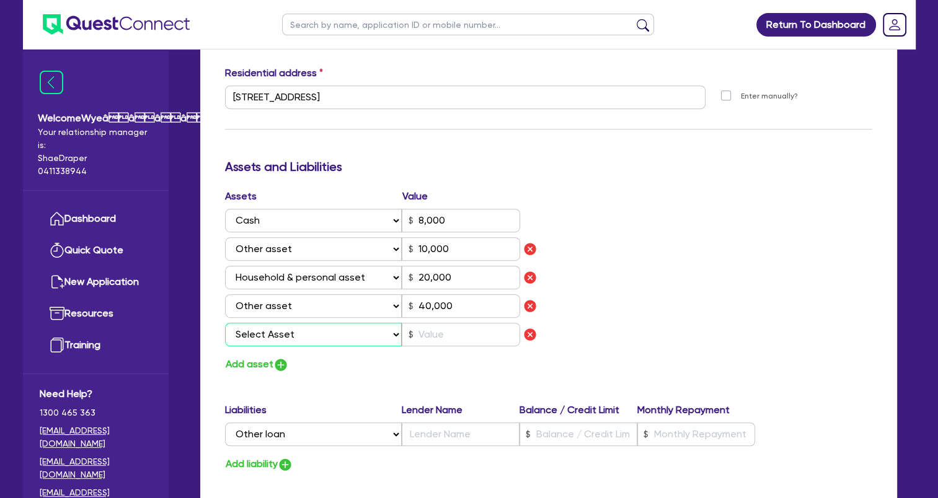
click at [274, 335] on select "Select Asset Cash Property Investment property Vehicle Truck Trailer Equipment …" at bounding box center [313, 335] width 177 height 24
select select "VEHICLE"
click at [225, 323] on select "Select Asset Cash Property Investment property Vehicle Truck Trailer Equipment …" at bounding box center [313, 335] width 177 height 24
type input "2"
type input "0455 840 624"
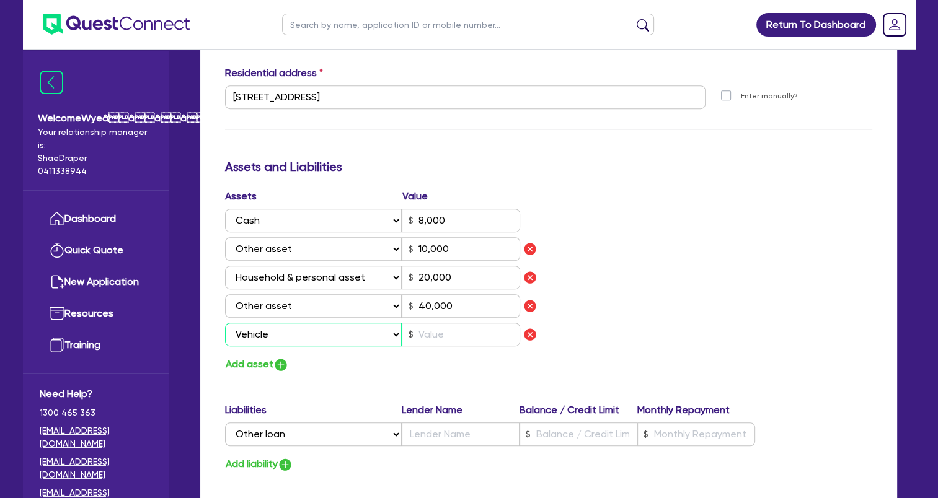
type input "8,000"
type input "10,000"
type input "20,000"
type input "40,000"
click at [434, 328] on input "text" at bounding box center [461, 335] width 118 height 24
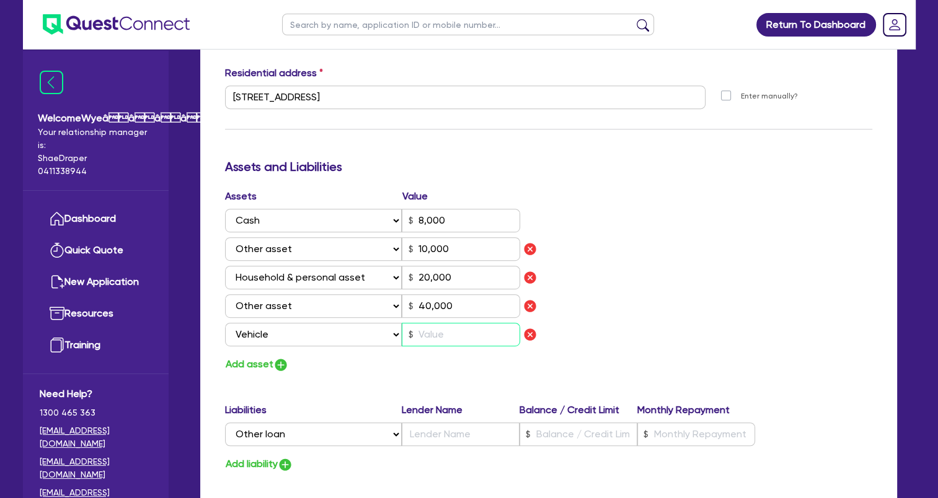
type input "2"
type input "0455 840 624"
type input "8,000"
type input "10,000"
type input "20,000"
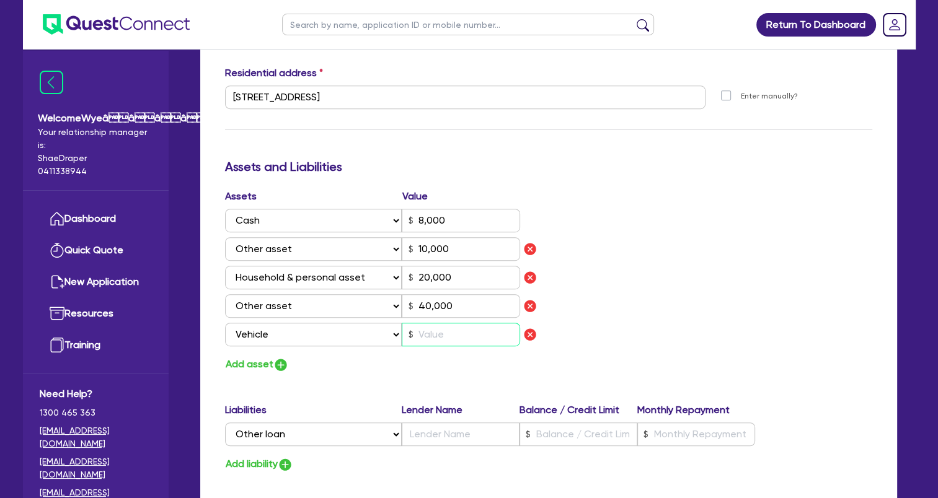
type input "40,000"
type input "6"
type input "2"
type input "0455 840 624"
type input "8,000"
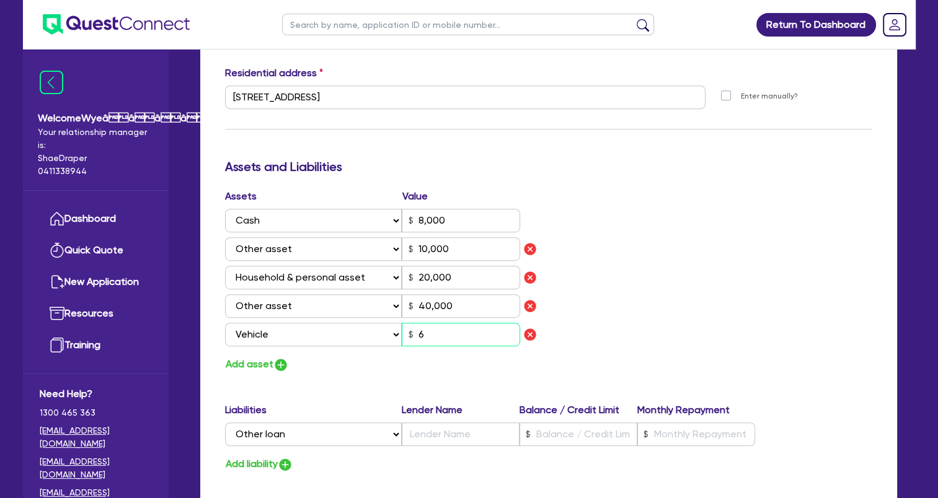
type input "10,000"
type input "20,000"
type input "40,000"
type input "67"
type input "2"
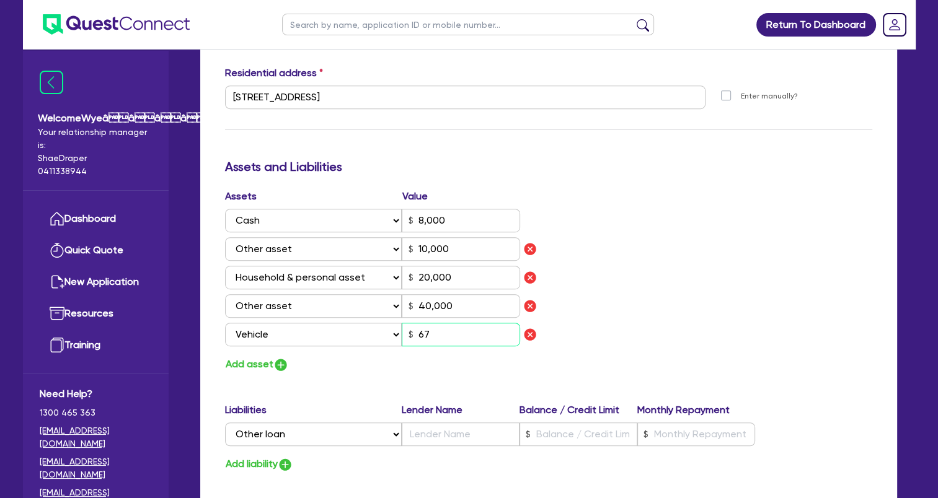
type input "0455 840 624"
type input "8,000"
type input "10,000"
type input "20,000"
type input "40,000"
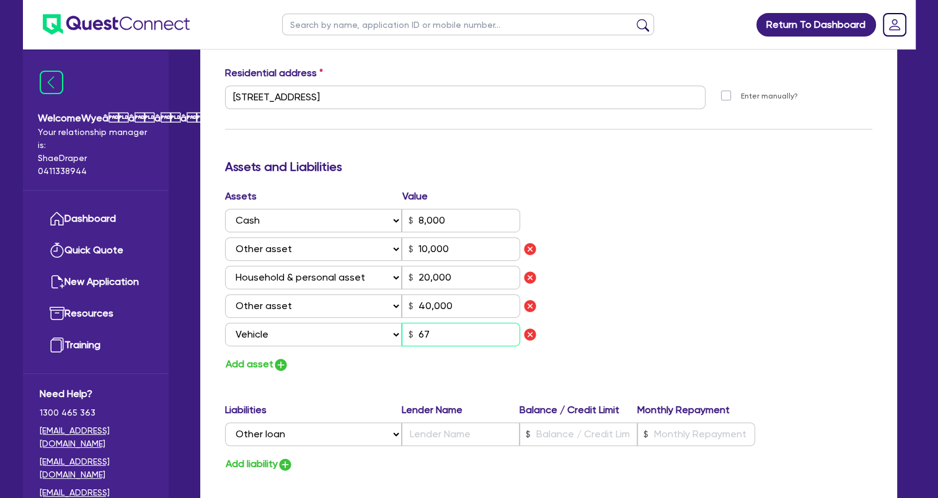
type input "675"
type input "2"
type input "0455 840 624"
type input "8,000"
click at [629, 326] on div "Assets Value Select Asset Cash Property Investment property Vehicle Truck Trail…" at bounding box center [549, 281] width 666 height 184
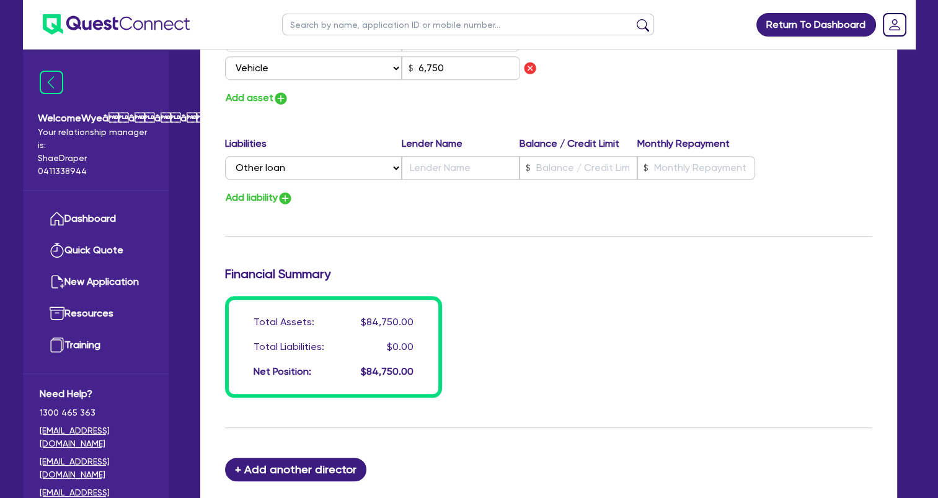
scroll to position [991, 0]
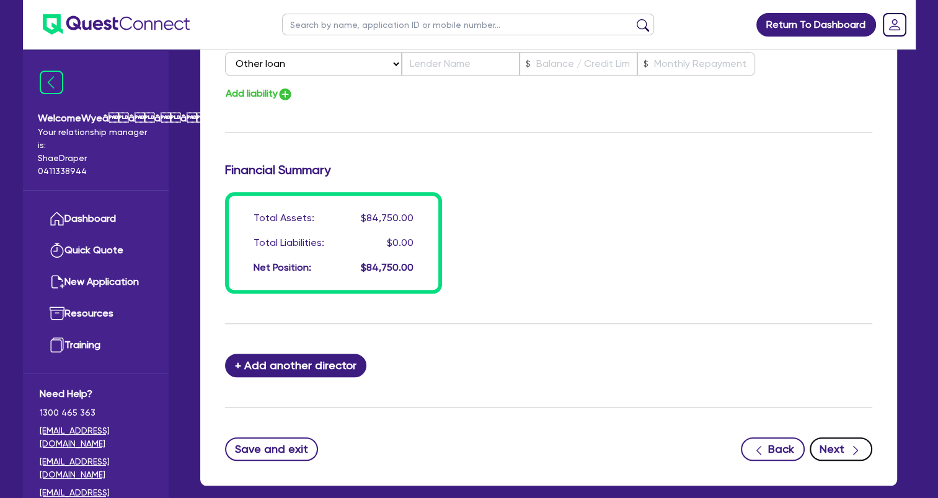
click at [834, 442] on button "Next" at bounding box center [841, 450] width 63 height 24
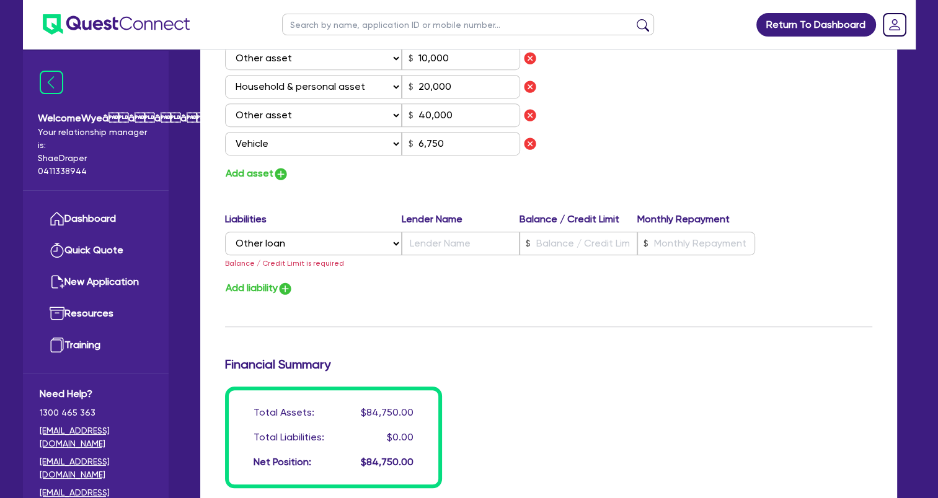
scroll to position [805, 0]
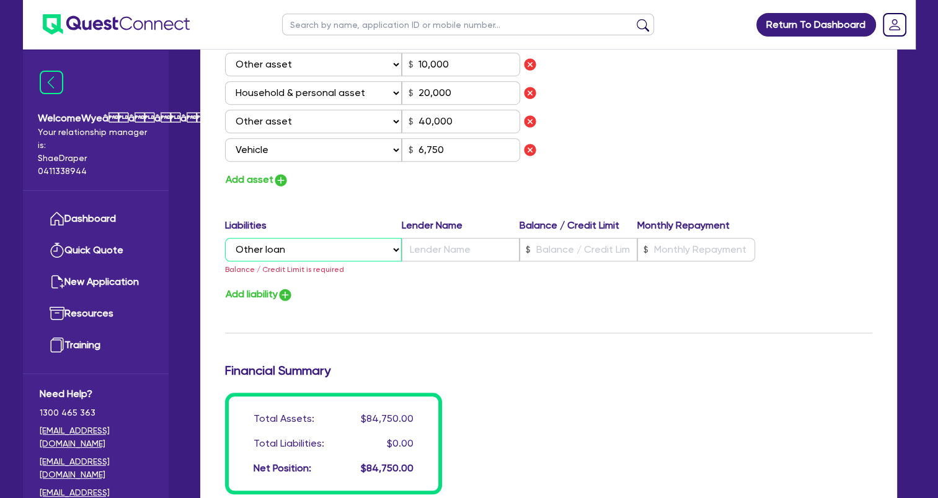
click at [382, 246] on select "Select Liability Credit card Mortgage Investment property loan Vehicle loan Tru…" at bounding box center [313, 250] width 177 height 24
click at [225, 238] on select "Select Liability Credit card Mortgage Investment property loan Vehicle loan Tru…" at bounding box center [313, 250] width 177 height 24
click at [618, 363] on h3 "Financial Summary" at bounding box center [548, 370] width 647 height 15
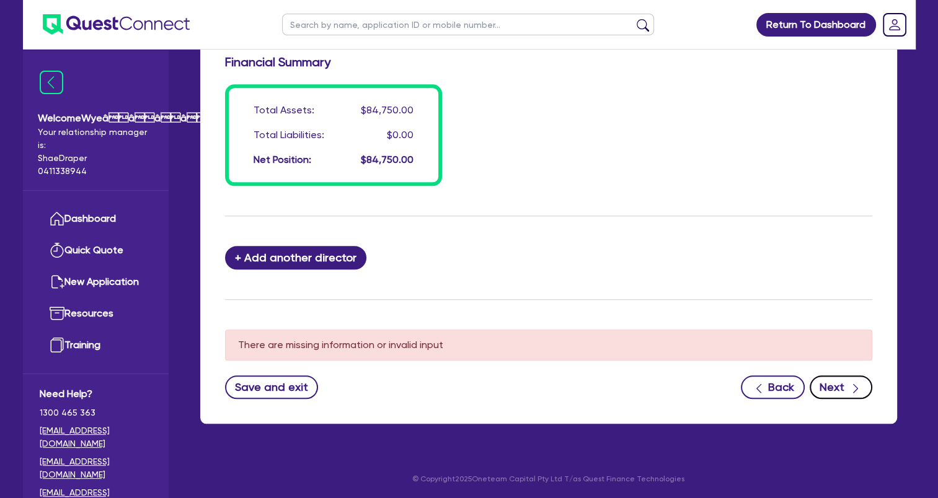
click at [833, 383] on button "Next" at bounding box center [841, 388] width 63 height 24
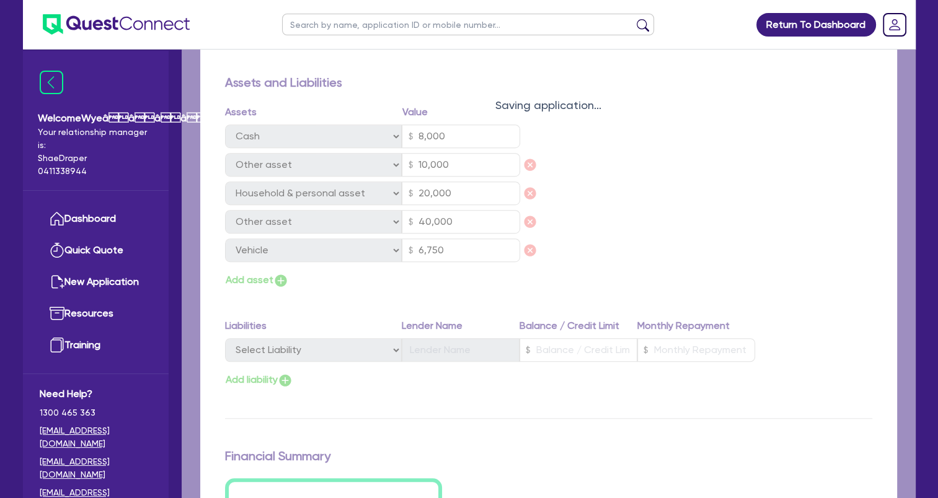
scroll to position [557, 0]
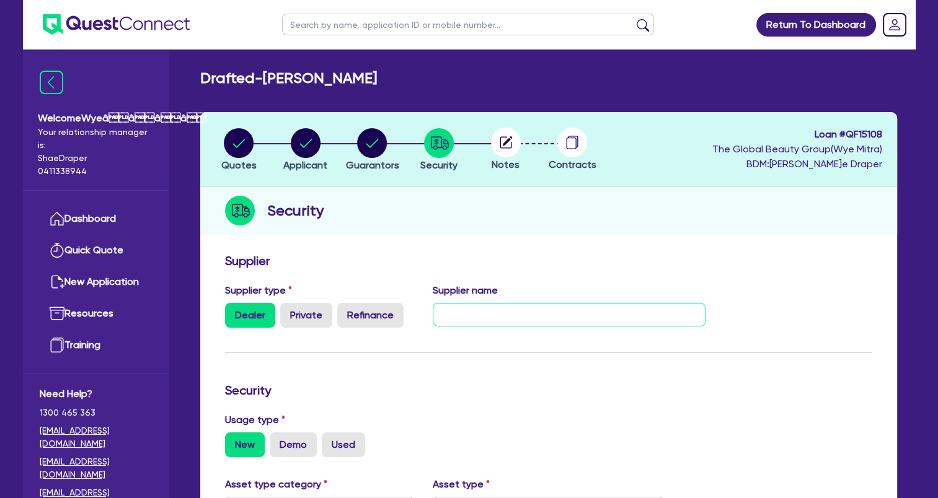
click at [484, 321] on input "text" at bounding box center [569, 315] width 273 height 24
click at [546, 314] on input "text" at bounding box center [569, 315] width 273 height 24
paste input "The Global Beauty Group"
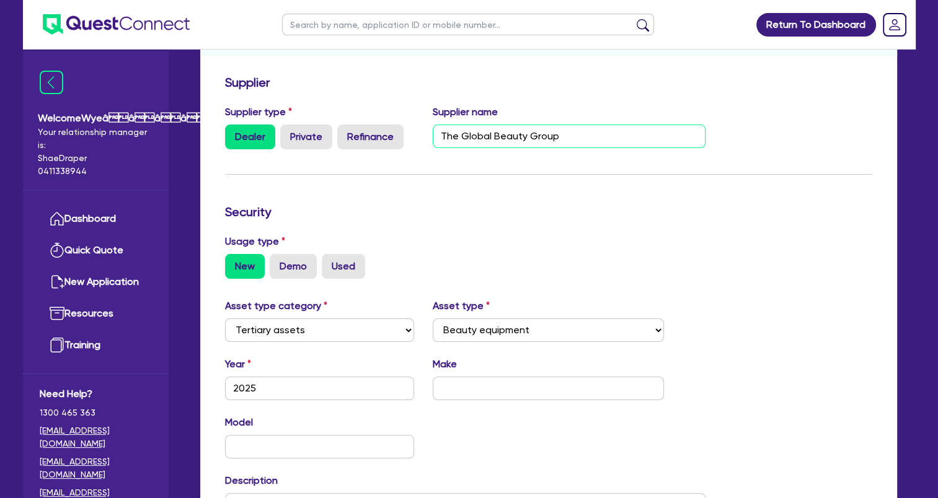
scroll to position [186, 0]
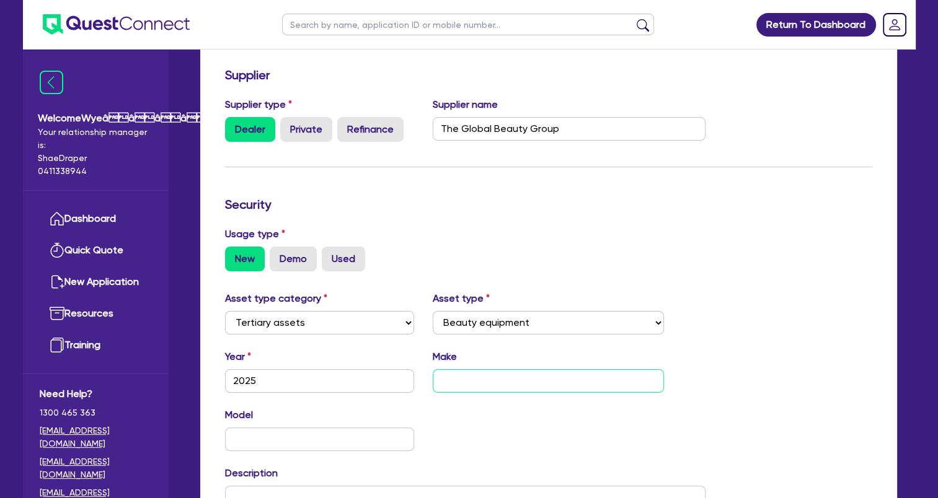
click at [469, 379] on input "text" at bounding box center [548, 381] width 231 height 24
paste input "MediLUX"
click at [324, 446] on input "text" at bounding box center [320, 440] width 190 height 24
paste input "MediLUX"
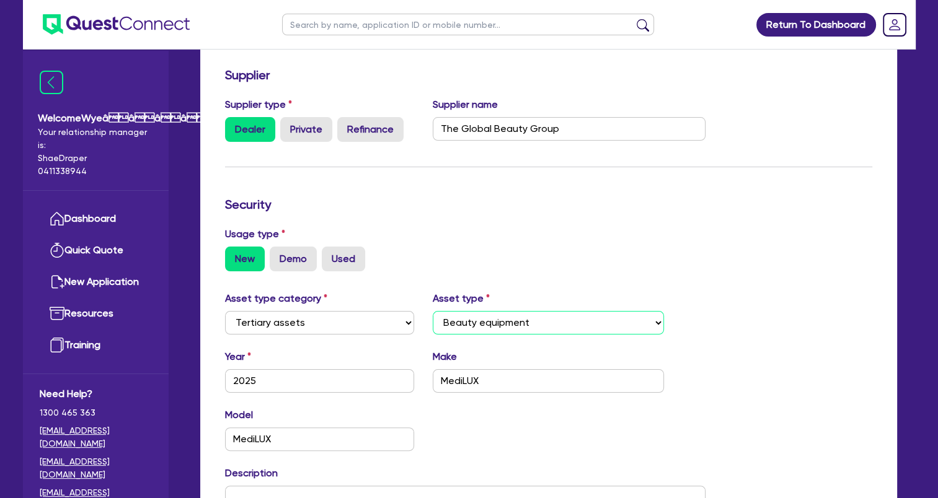
drag, startPoint x: 545, startPoint y: 322, endPoint x: 457, endPoint y: 328, distance: 88.2
click at [457, 328] on select "Select Beauty equipment IT equipment IT software Watercraft Other" at bounding box center [548, 323] width 231 height 24
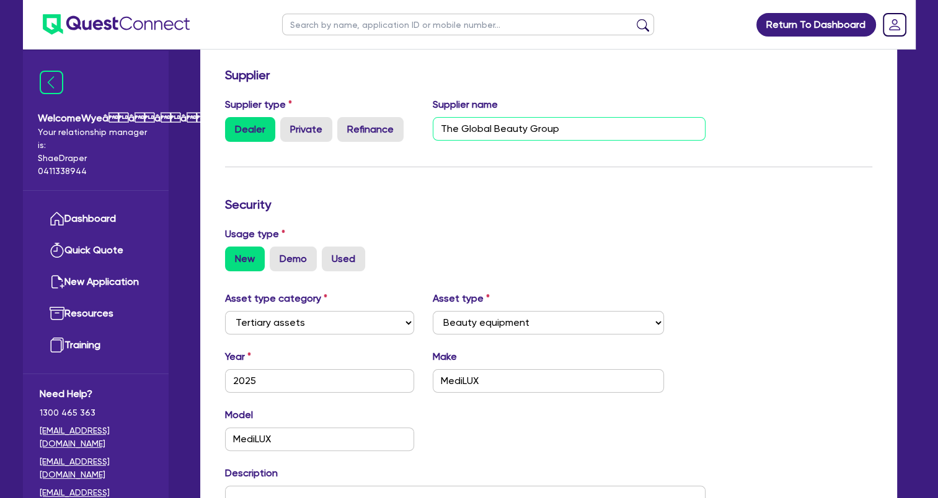
click at [588, 123] on input "The Global Beauty Group" at bounding box center [569, 129] width 273 height 24
drag, startPoint x: 605, startPoint y: 123, endPoint x: 367, endPoint y: 107, distance: 238.6
click at [368, 106] on div "Supplier type Dealer Private Refinance Supplier name The Global Beauty Group" at bounding box center [466, 124] width 500 height 55
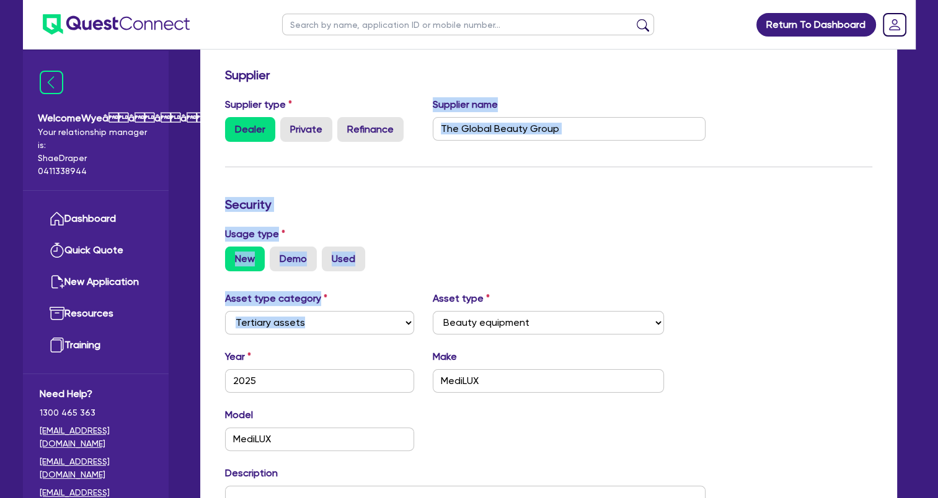
drag, startPoint x: 440, startPoint y: 269, endPoint x: 441, endPoint y: 326, distance: 57.0
click at [440, 324] on form "Supplier Supplier type Dealer Private Refinance Supplier name The Global Beauty…" at bounding box center [548, 342] width 647 height 549
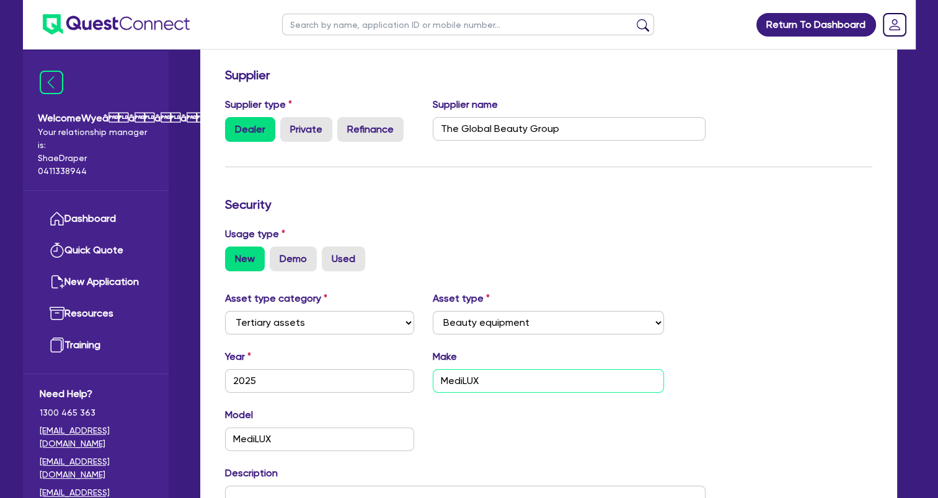
drag, startPoint x: 441, startPoint y: 326, endPoint x: 416, endPoint y: 369, distance: 50.0
click at [420, 369] on div "Year 2025 Make MediLUX" at bounding box center [466, 376] width 500 height 53
paste input "The Global Beauty Group"
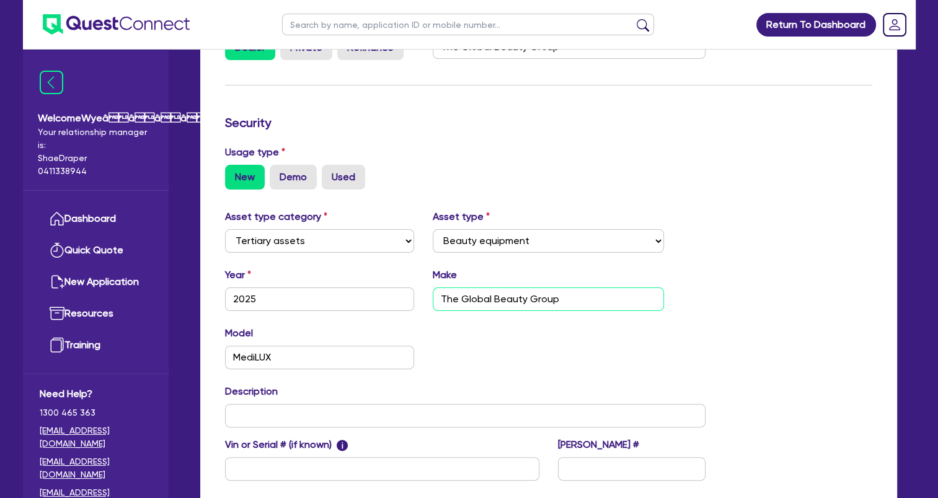
scroll to position [310, 0]
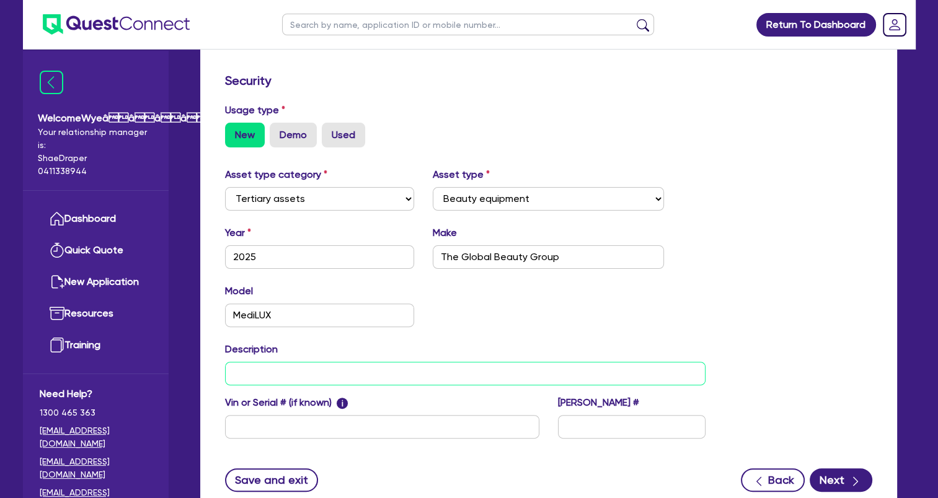
click at [413, 367] on input "text" at bounding box center [465, 374] width 481 height 24
click at [368, 379] on input "text" at bounding box center [465, 374] width 481 height 24
paste input "Commercial LED Equipment"
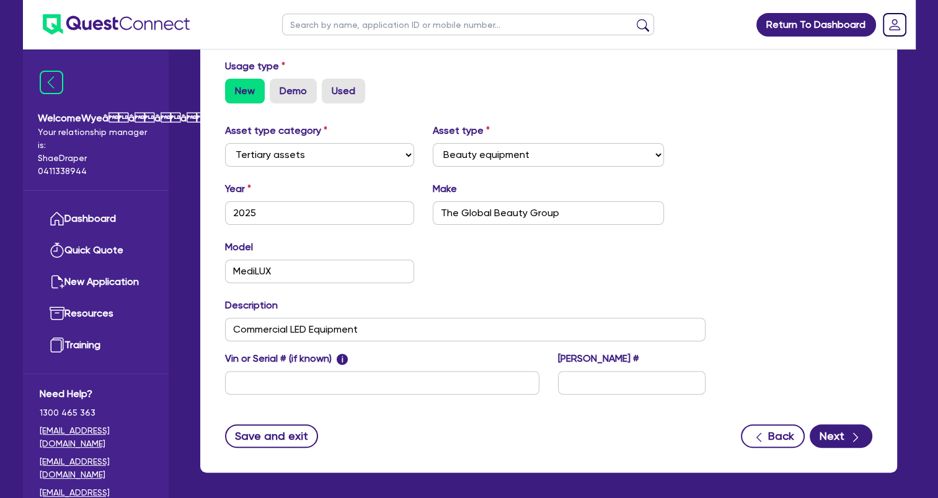
scroll to position [404, 0]
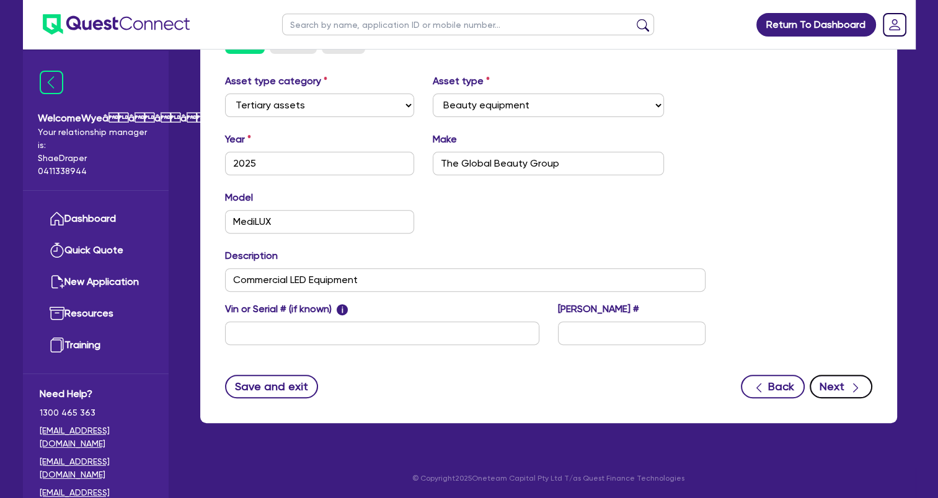
click at [836, 384] on button "Next" at bounding box center [841, 387] width 63 height 24
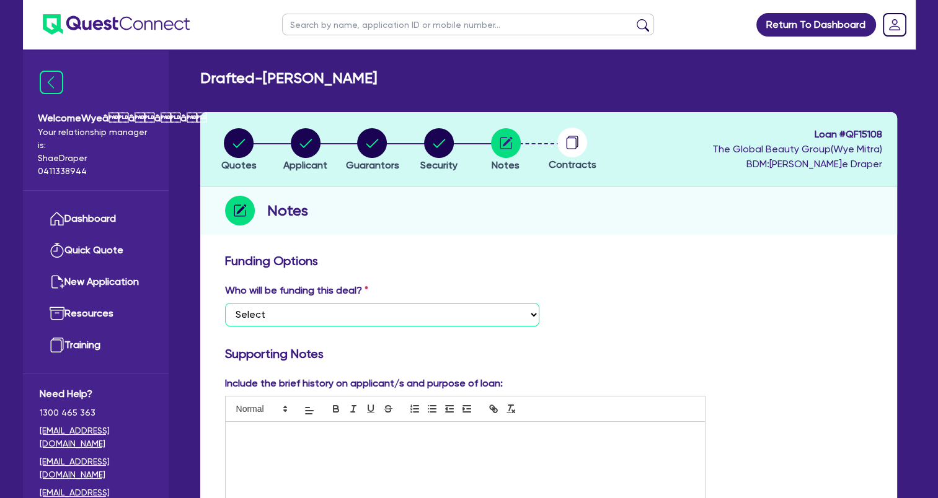
click at [449, 317] on select "Select I want Quest to fund 100% I will fund 100% I will co-fund with Quest Oth…" at bounding box center [382, 315] width 314 height 24
click at [225, 303] on select "Select I want Quest to fund 100% I will fund 100% I will co-fund with Quest Oth…" at bounding box center [382, 315] width 314 height 24
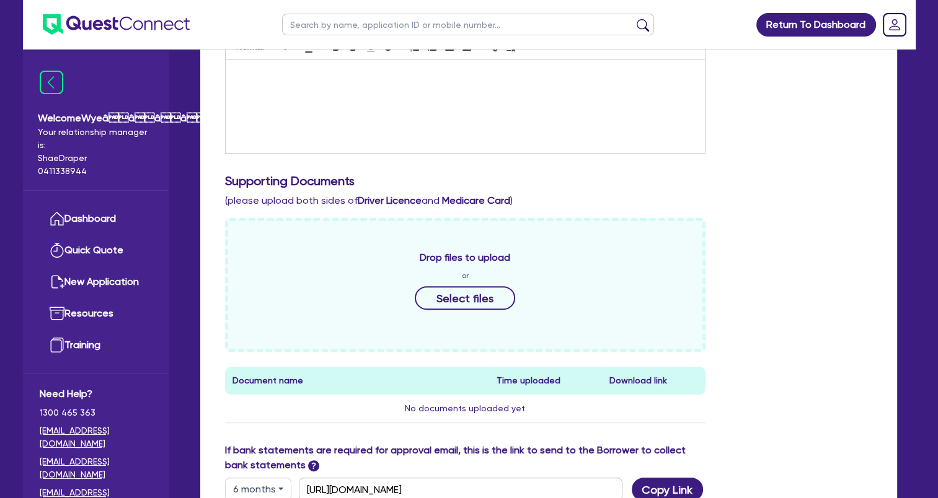
scroll to position [372, 0]
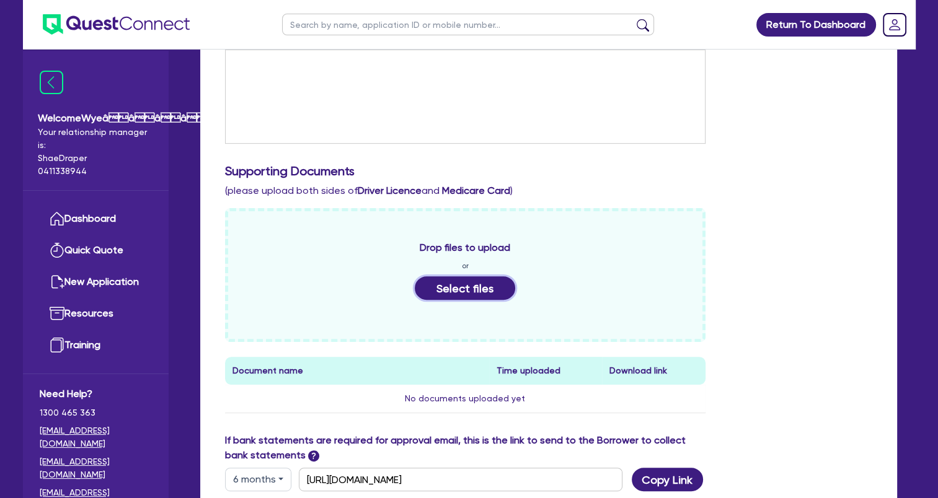
click at [457, 285] on button "Select files" at bounding box center [465, 288] width 100 height 24
click at [476, 295] on button "Select files" at bounding box center [465, 288] width 100 height 24
click at [440, 293] on button "Select files" at bounding box center [465, 288] width 100 height 24
click at [495, 291] on button "Select files" at bounding box center [465, 288] width 100 height 24
click at [464, 285] on button "Select files" at bounding box center [465, 288] width 100 height 24
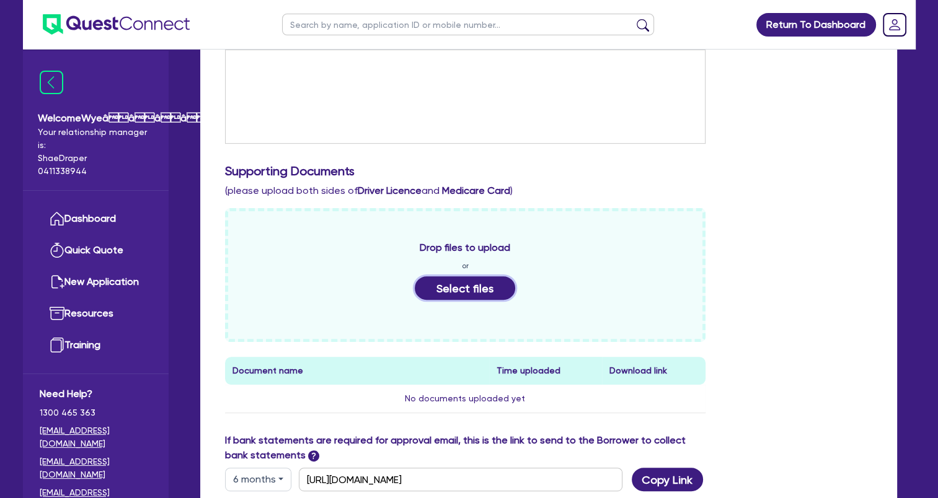
click at [444, 288] on button "Select files" at bounding box center [465, 288] width 100 height 24
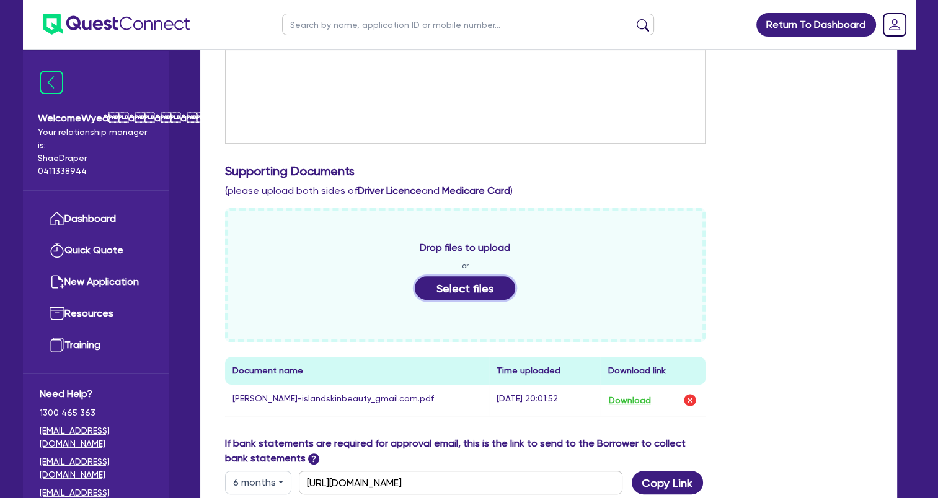
click at [441, 286] on button "Select files" at bounding box center [465, 288] width 100 height 24
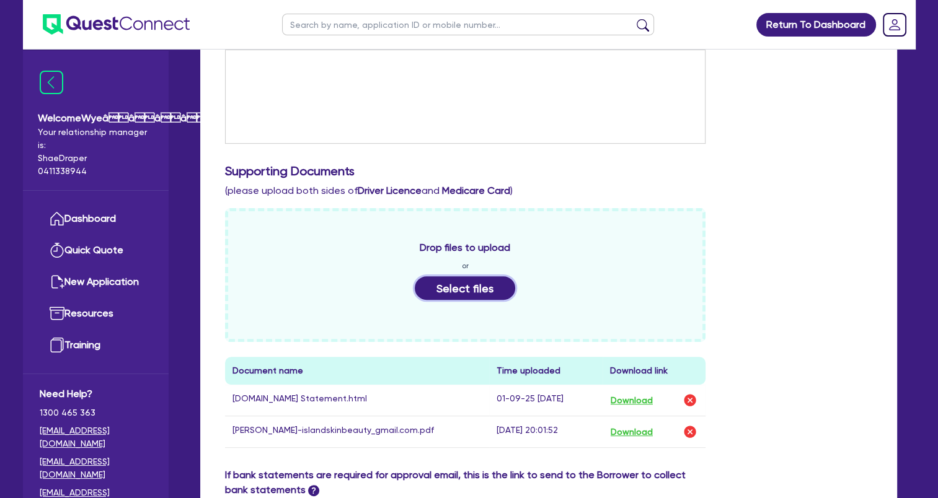
click at [481, 284] on button "Select files" at bounding box center [465, 288] width 100 height 24
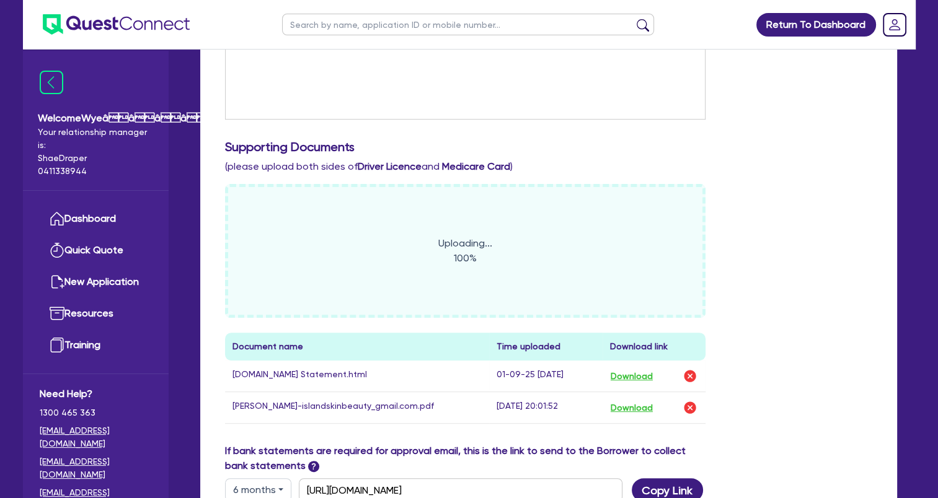
scroll to position [496, 0]
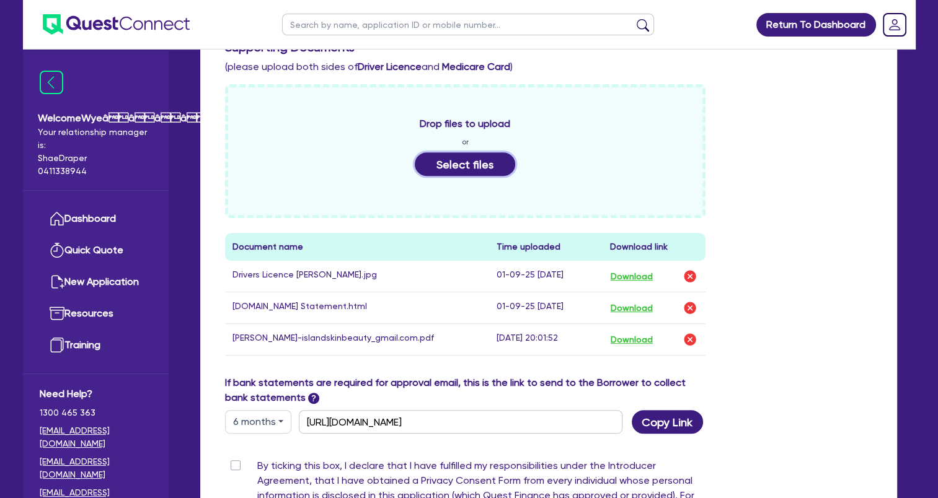
click at [453, 166] on button "Select files" at bounding box center [465, 164] width 100 height 24
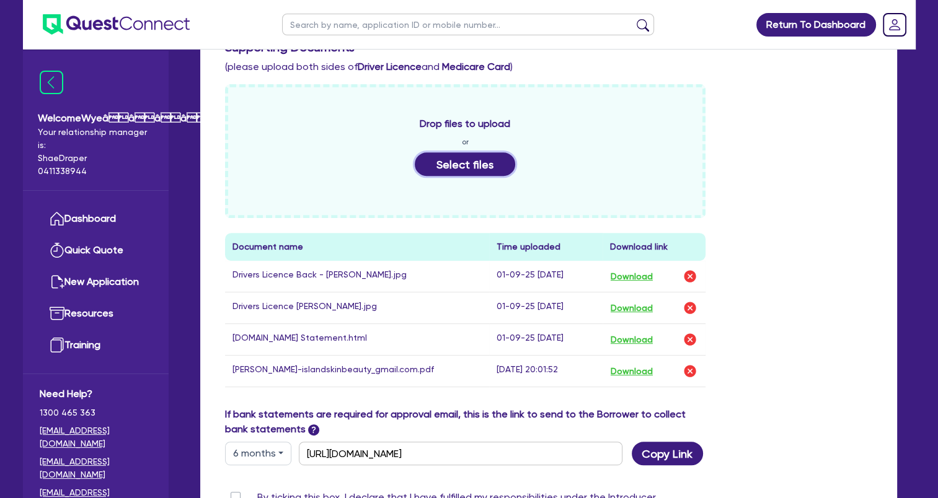
click at [464, 157] on button "Select files" at bounding box center [465, 164] width 100 height 24
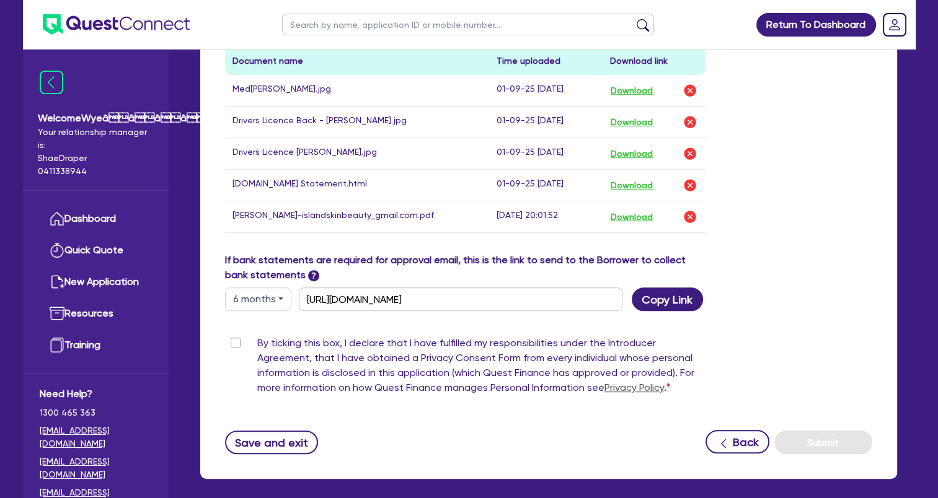
scroll to position [434, 0]
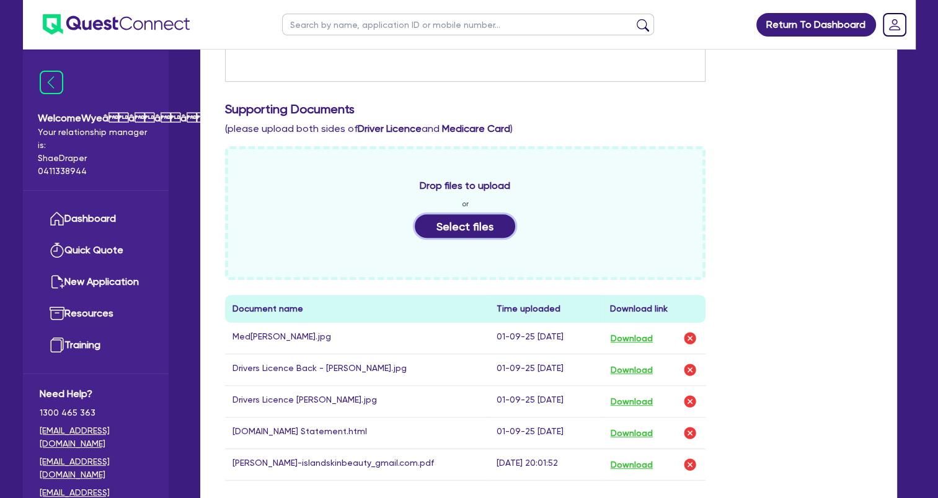
click at [461, 226] on button "Select files" at bounding box center [465, 226] width 100 height 24
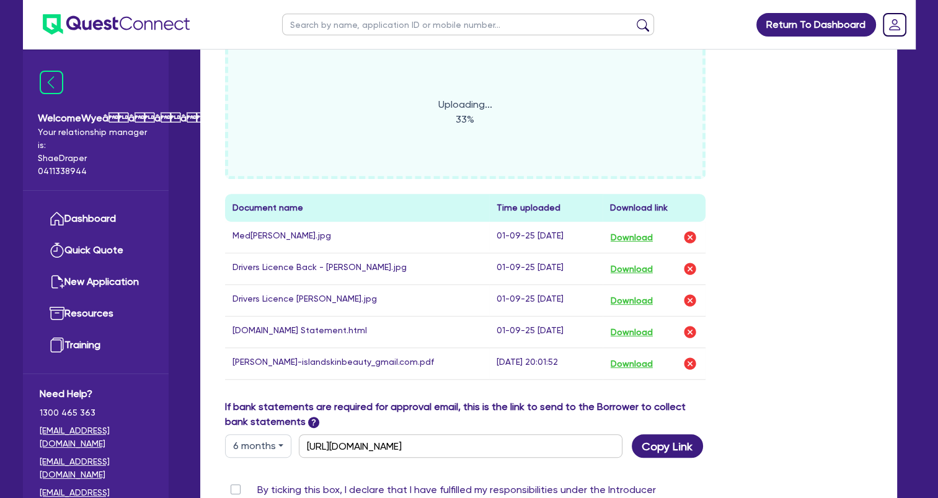
scroll to position [310, 0]
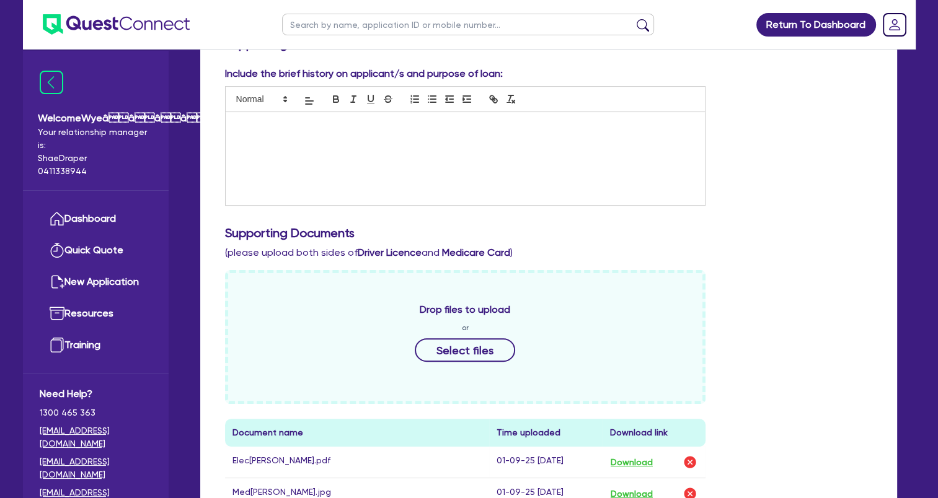
click at [830, 281] on div "Drop files to upload or Select files Document name Time uploaded Download link …" at bounding box center [549, 463] width 666 height 386
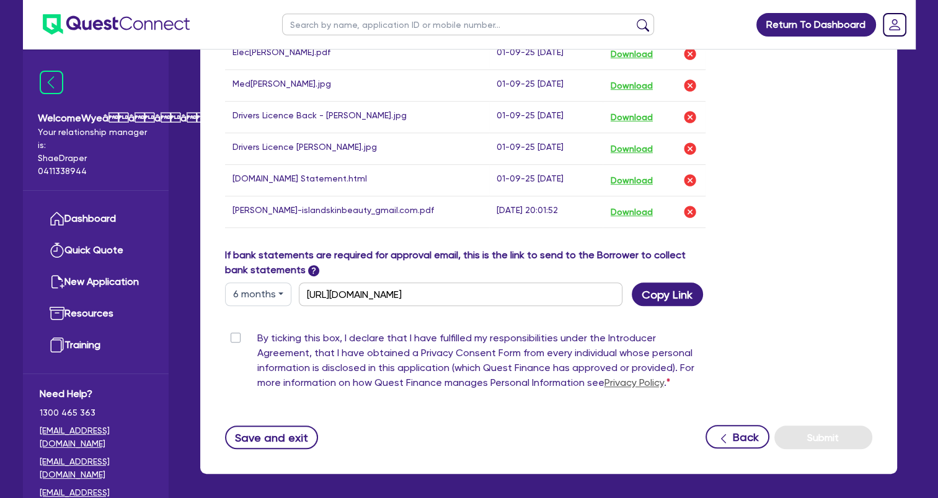
scroll to position [744, 0]
